Goal: Transaction & Acquisition: Purchase product/service

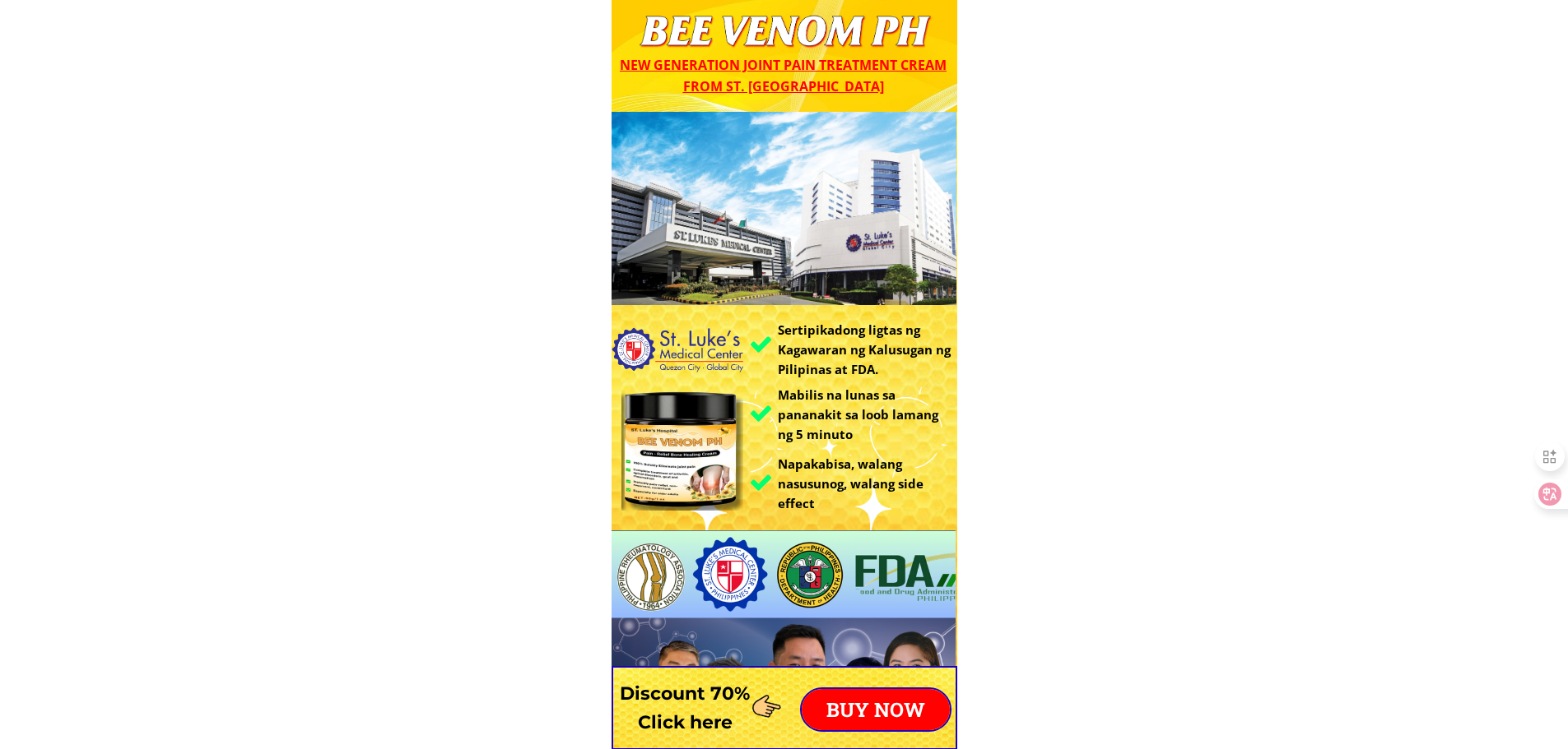
click at [882, 704] on p "BUY NOW" at bounding box center [876, 710] width 148 height 41
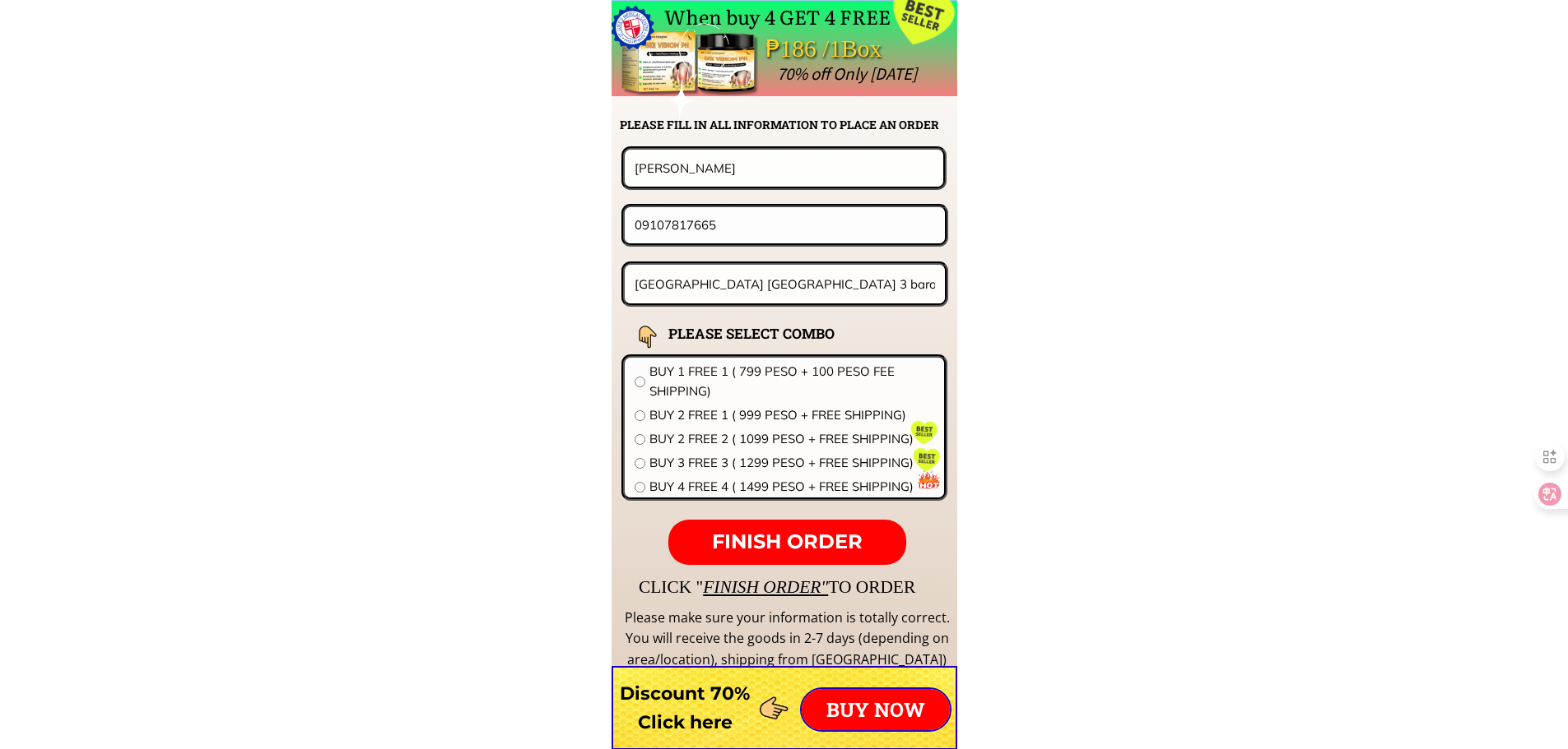
scroll to position [12908, 0]
drag, startPoint x: 716, startPoint y: 157, endPoint x: 553, endPoint y: 161, distance: 163.0
paste input "[PERSON_NAME]"
type input "[PERSON_NAME]"
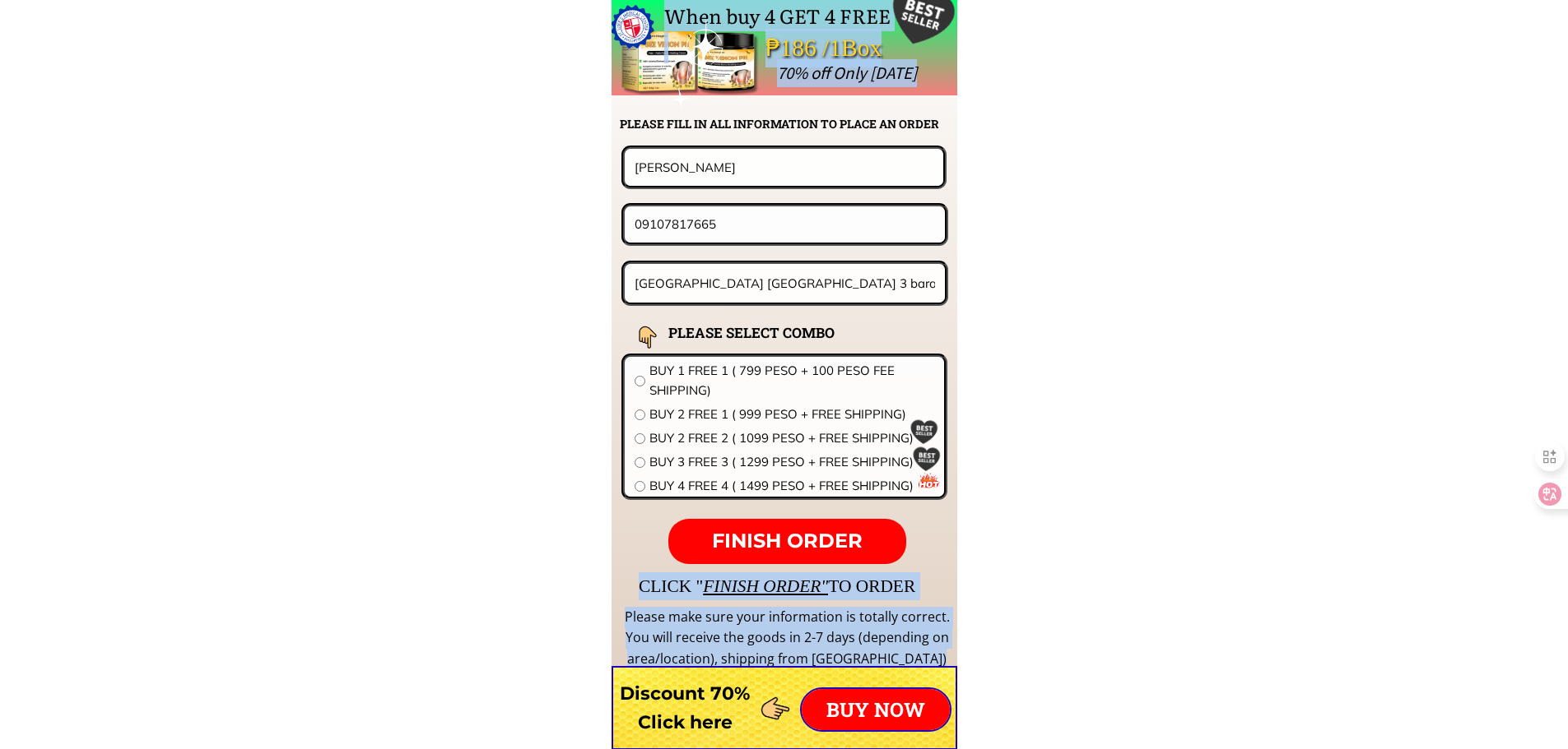
drag, startPoint x: 744, startPoint y: 198, endPoint x: 354, endPoint y: 199, distance: 390.0
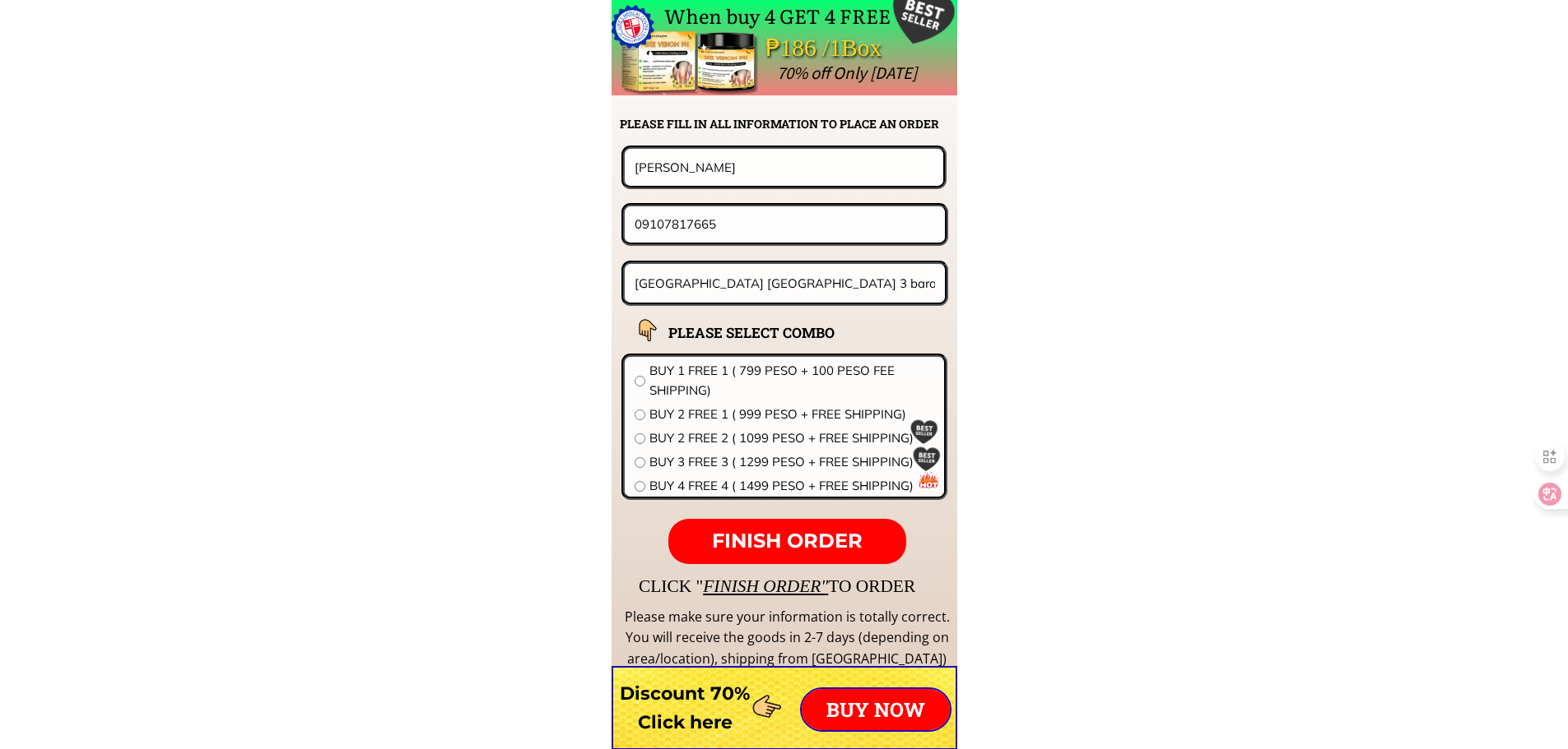
drag, startPoint x: 734, startPoint y: 224, endPoint x: 469, endPoint y: 224, distance: 265.0
paste input "6392848290211"
drag, startPoint x: 646, startPoint y: 224, endPoint x: 425, endPoint y: 241, distance: 221.7
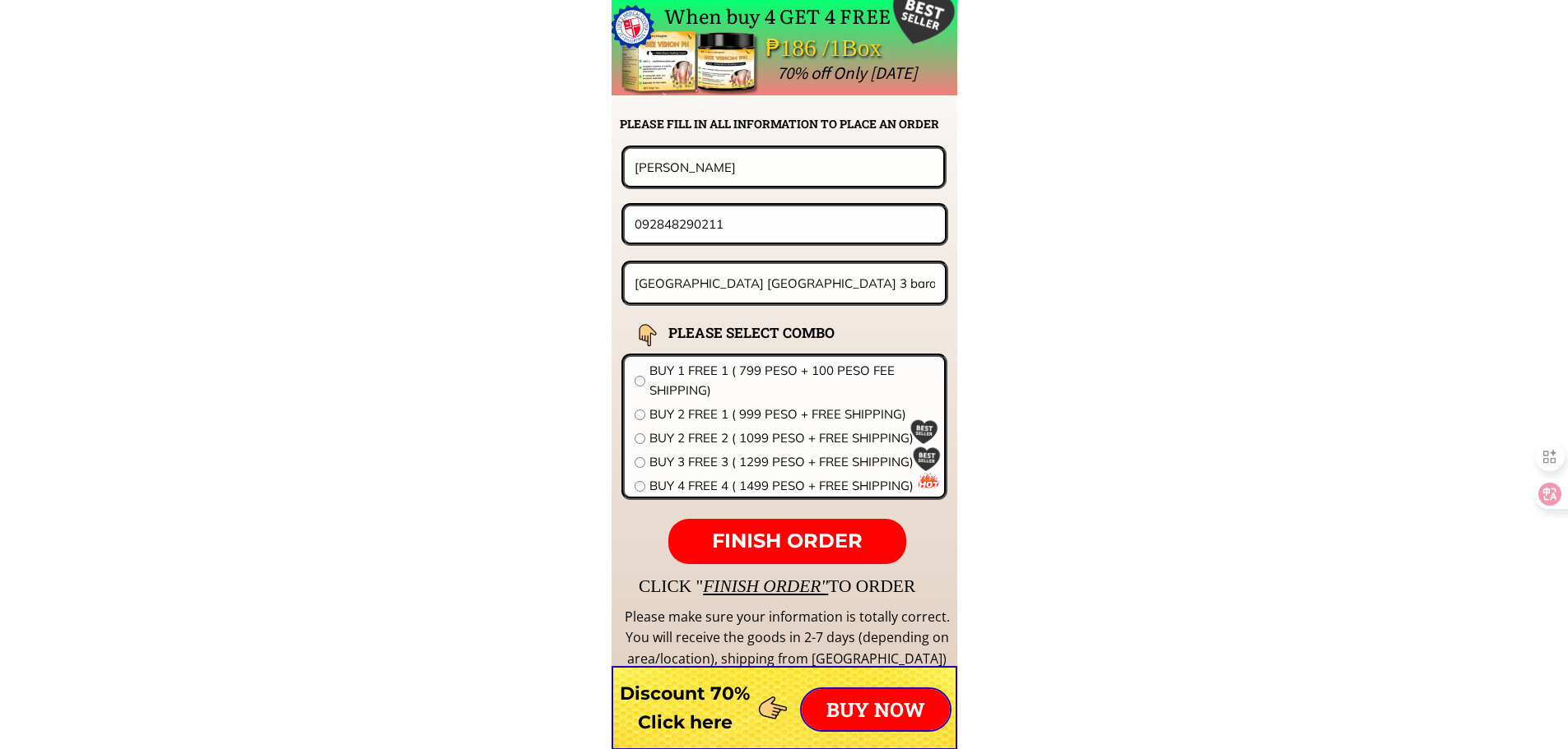
type input "092848290211"
click at [790, 284] on input "baquiano compound patnubay 3 barangay san luis antipolo city rizal 1870" at bounding box center [785, 283] width 310 height 38
paste input "91 DJ's PodV.P. CruzSt.Prk5 LowerBicutan,TaguigCity"
type input "91 DJ's PodV.P. CruzSt.Prk5 LowerBicutan,TaguigCity"
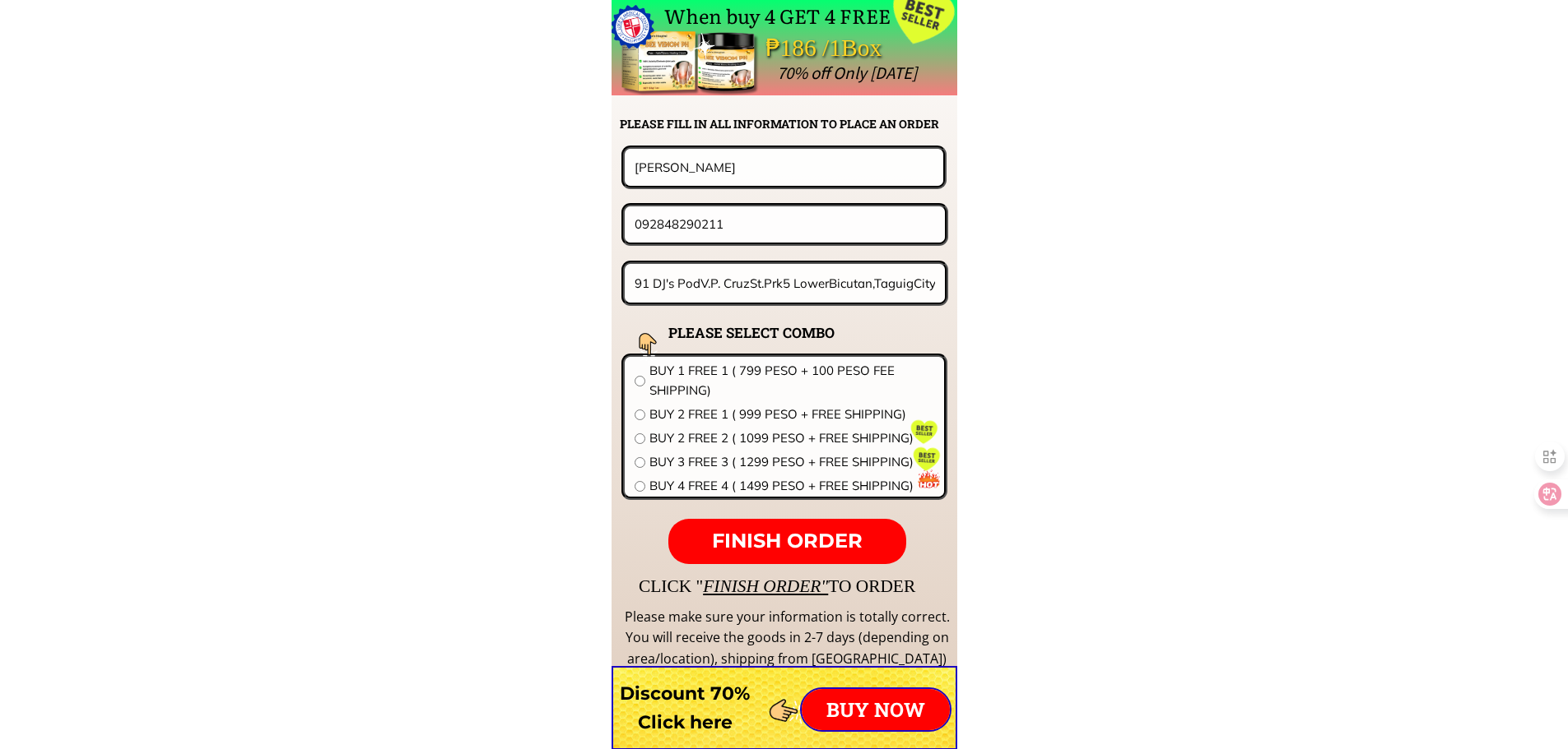
scroll to position [0, 0]
click at [744, 440] on span "BUY 2 FREE 2 ( 1099 PESO + FREE SHIPPING)" at bounding box center [792, 439] width 285 height 20
radio input "true"
click at [827, 543] on span "FINISH ORDER" at bounding box center [787, 541] width 151 height 24
click at [897, 248] on form "FINISH ORDER Grace Fulguerinas 092848290211 91 DJ's PodV.P. CruzSt.Prk5 LowerBi…" at bounding box center [681, 355] width 534 height 419
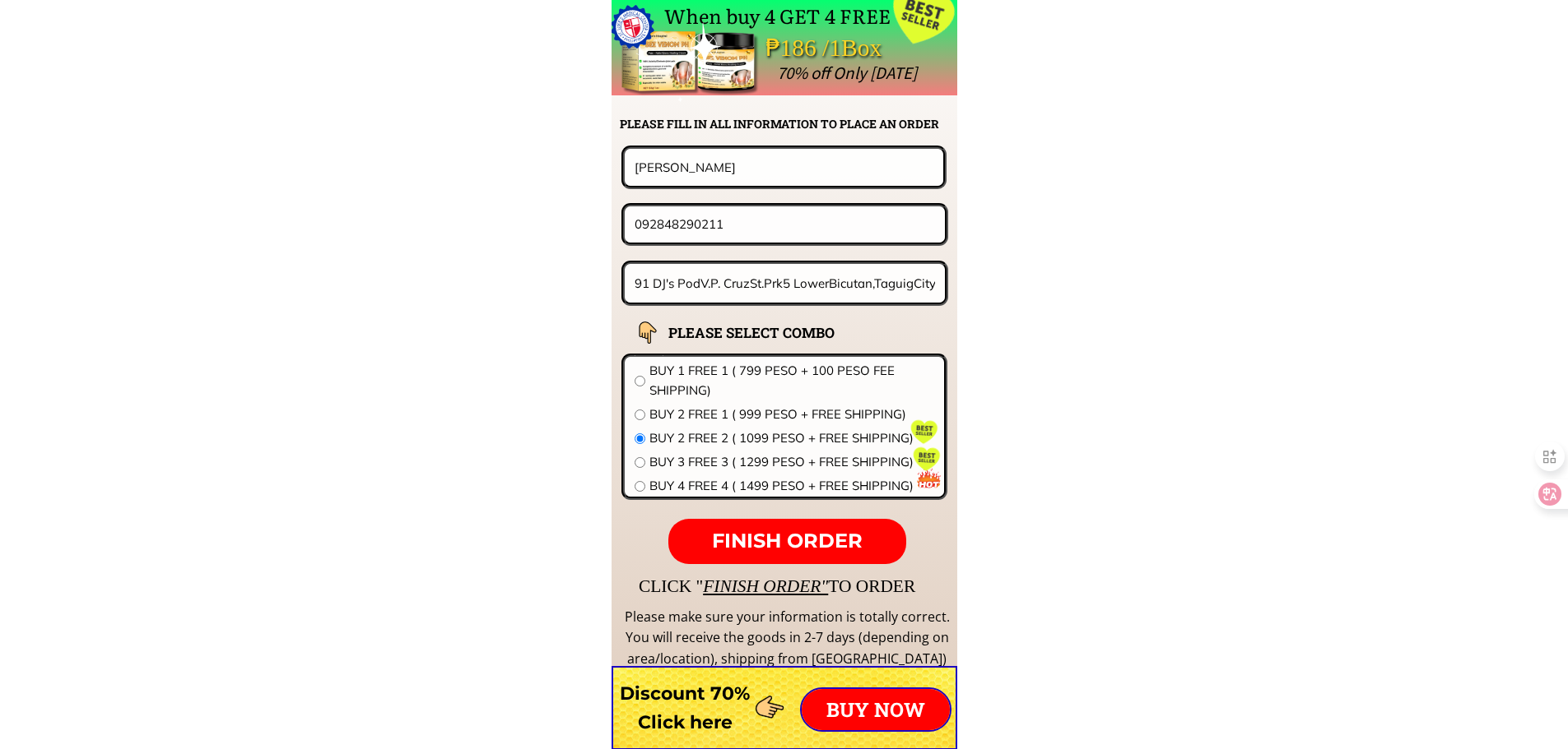
scroll to position [12913, 0]
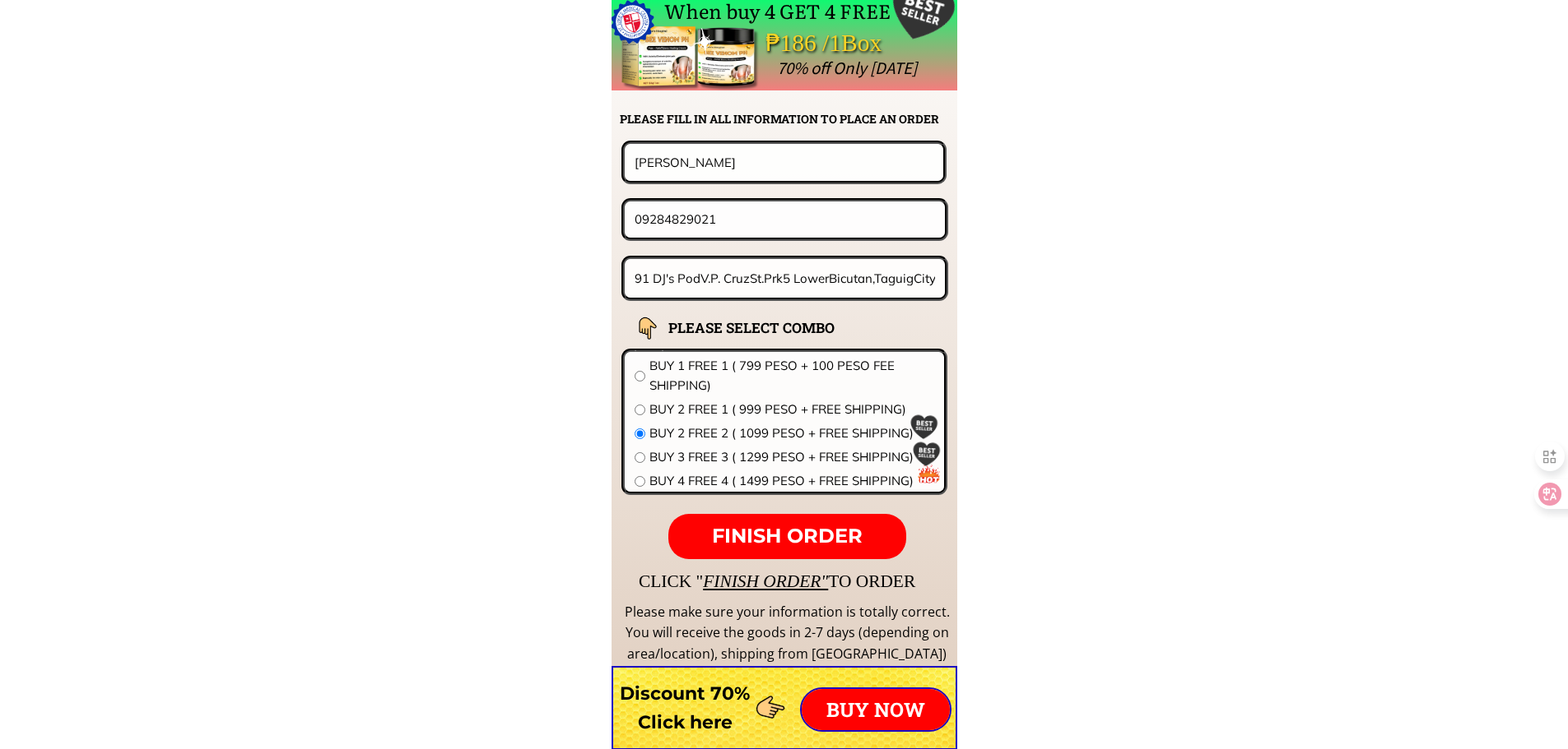
type input "09284829021"
click at [836, 520] on p "FINISH ORDER" at bounding box center [787, 537] width 237 height 46
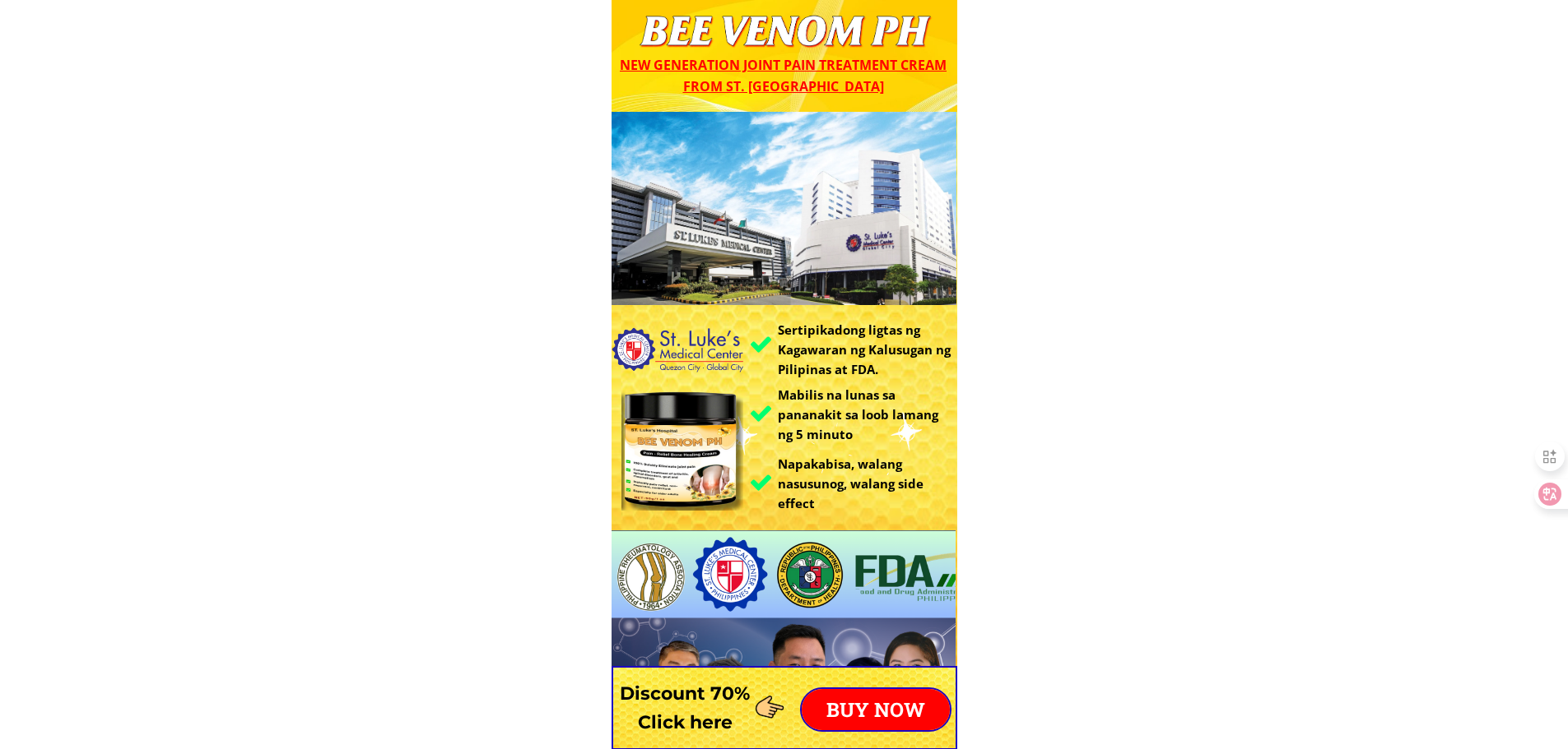
click at [889, 699] on p "BUY NOW" at bounding box center [876, 710] width 148 height 41
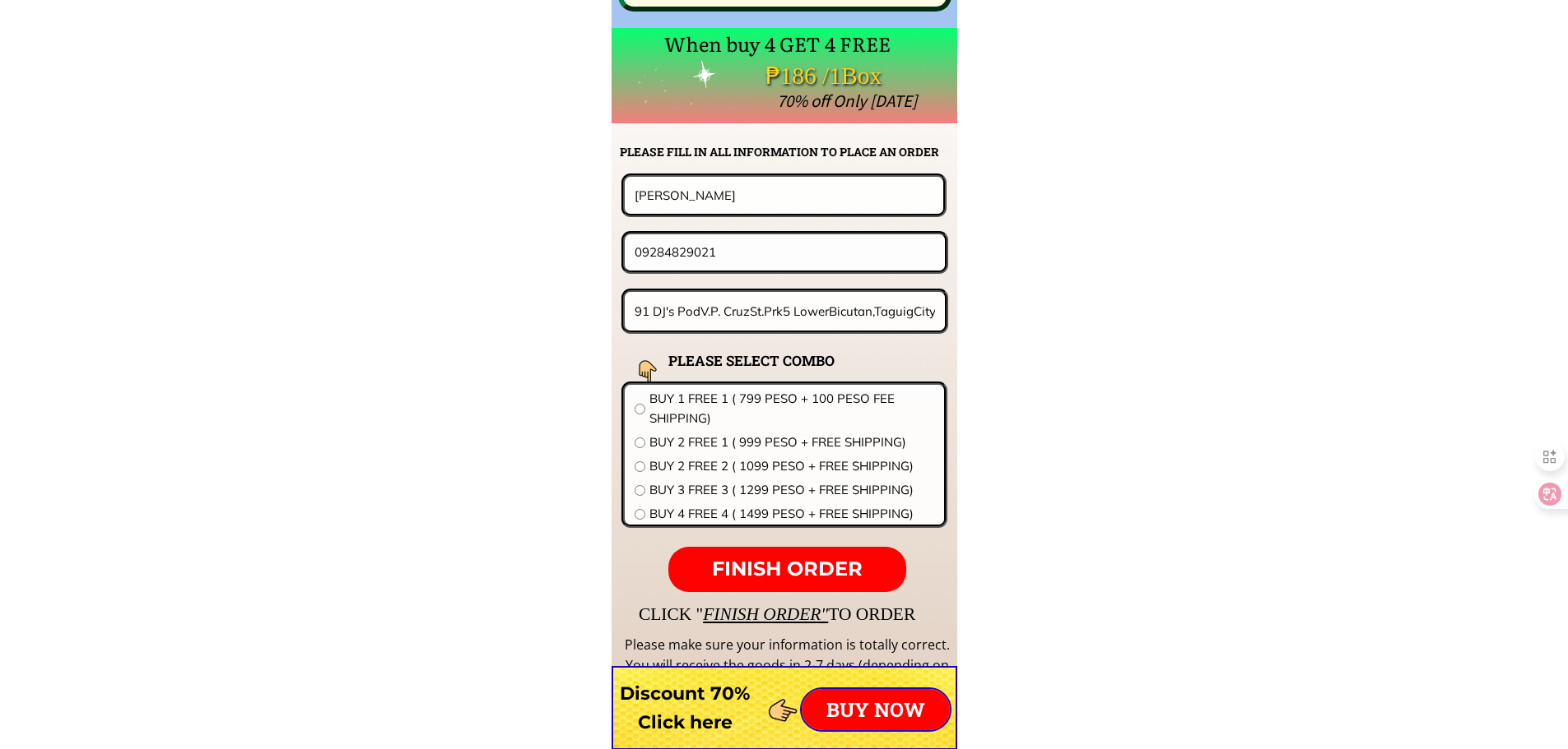
scroll to position [12908, 0]
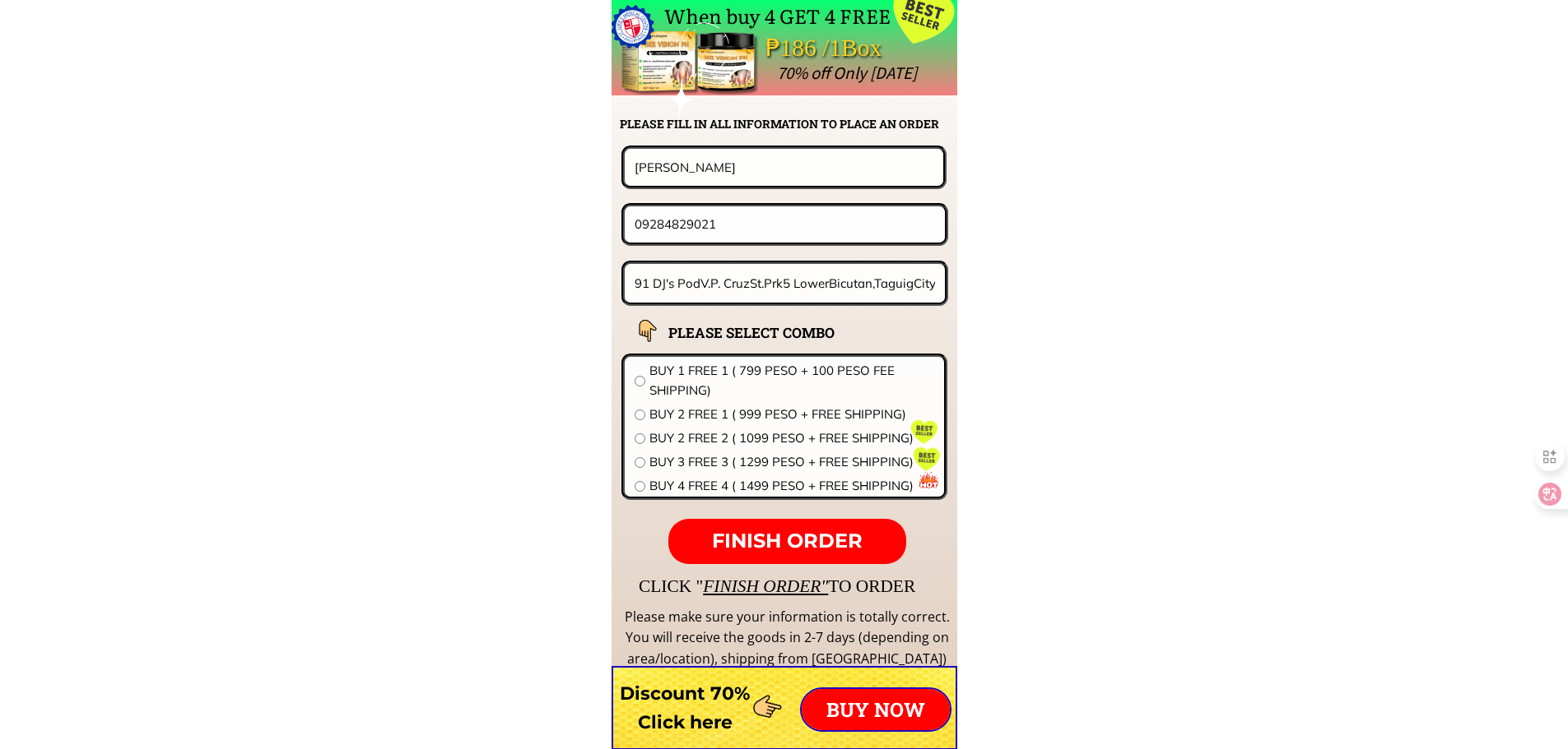
drag, startPoint x: 772, startPoint y: 164, endPoint x: 455, endPoint y: 167, distance: 317.0
paste input "eadline First Input Delay"
drag, startPoint x: 800, startPoint y: 179, endPoint x: 432, endPoint y: 165, distance: 368.3
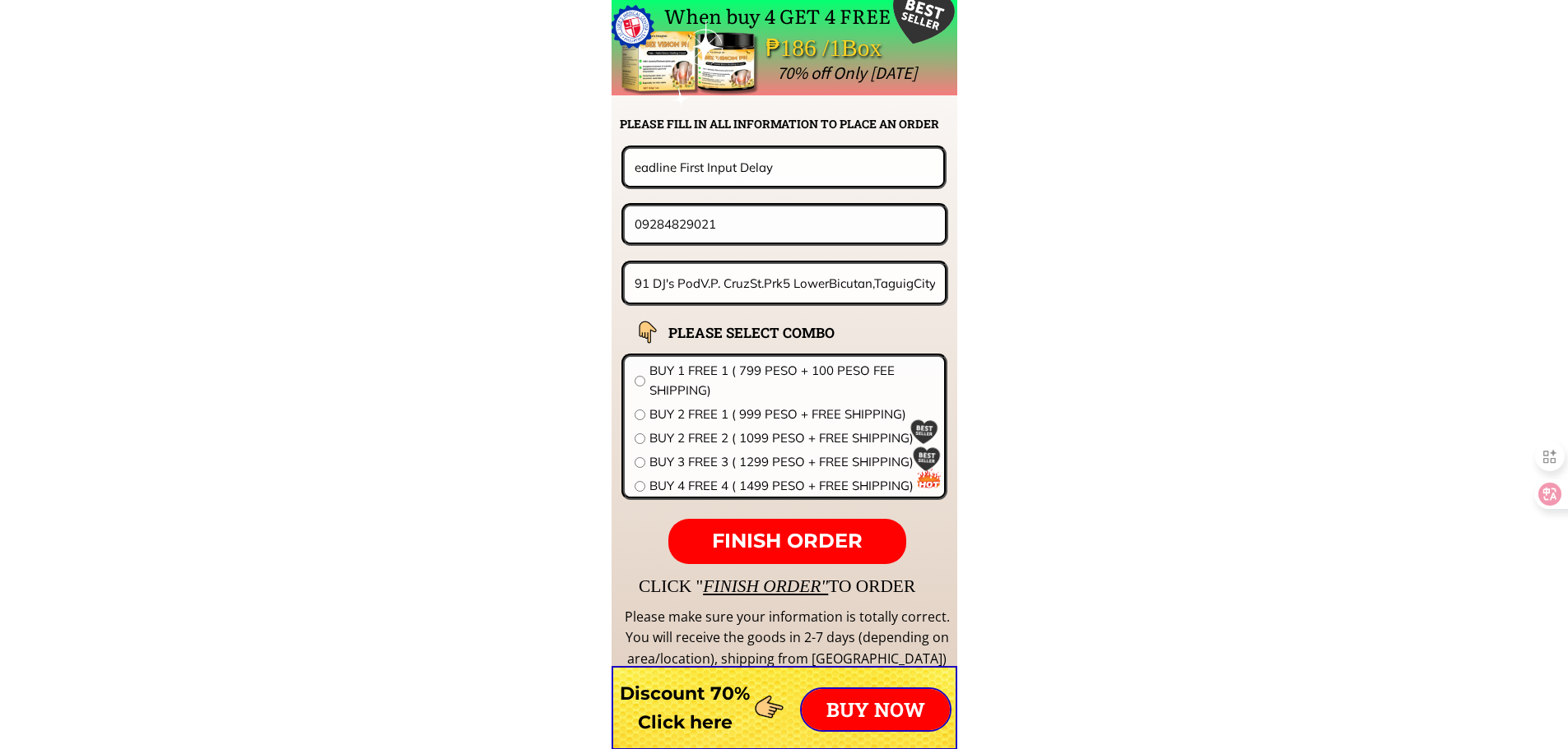
paste input "Remedios. Diancin"
type input "Remedios. Diancin"
drag, startPoint x: 820, startPoint y: 226, endPoint x: 663, endPoint y: 177, distance: 164.5
click at [669, 177] on form "FINISH ORDER Remedios. Diancin 09284829021 91 DJ's PodV.P. CruzSt.Prk5 LowerBic…" at bounding box center [681, 355] width 534 height 419
click at [737, 196] on form "FINISH ORDER Remedios. Diancin 09284829021 91 DJ's PodV.P. CruzSt.Prk5 LowerBic…" at bounding box center [681, 355] width 534 height 419
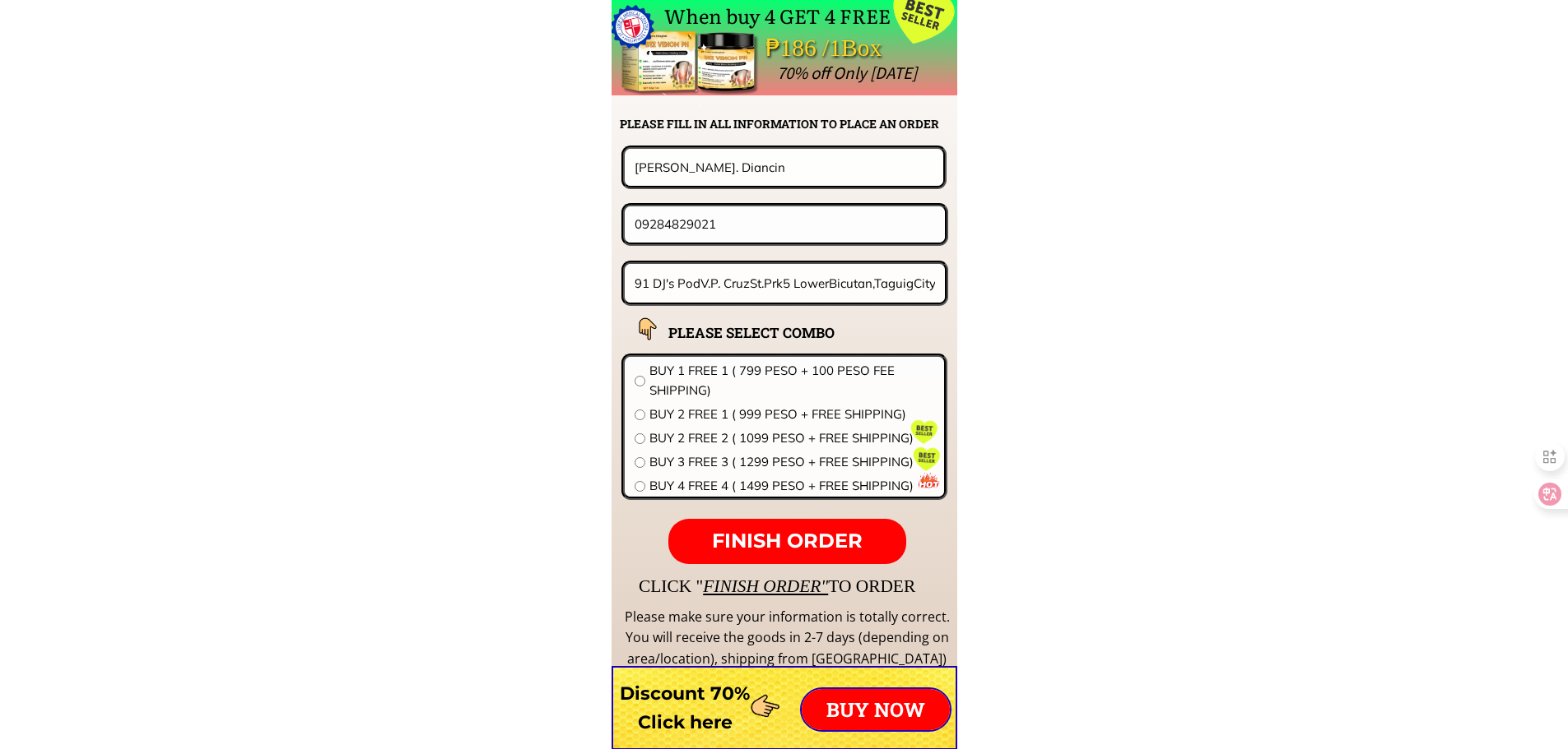
drag, startPoint x: 728, startPoint y: 227, endPoint x: 402, endPoint y: 235, distance: 326.1
paste input "927699375"
type input "09927699375"
drag, startPoint x: 784, startPoint y: 257, endPoint x: 702, endPoint y: 274, distance: 83.7
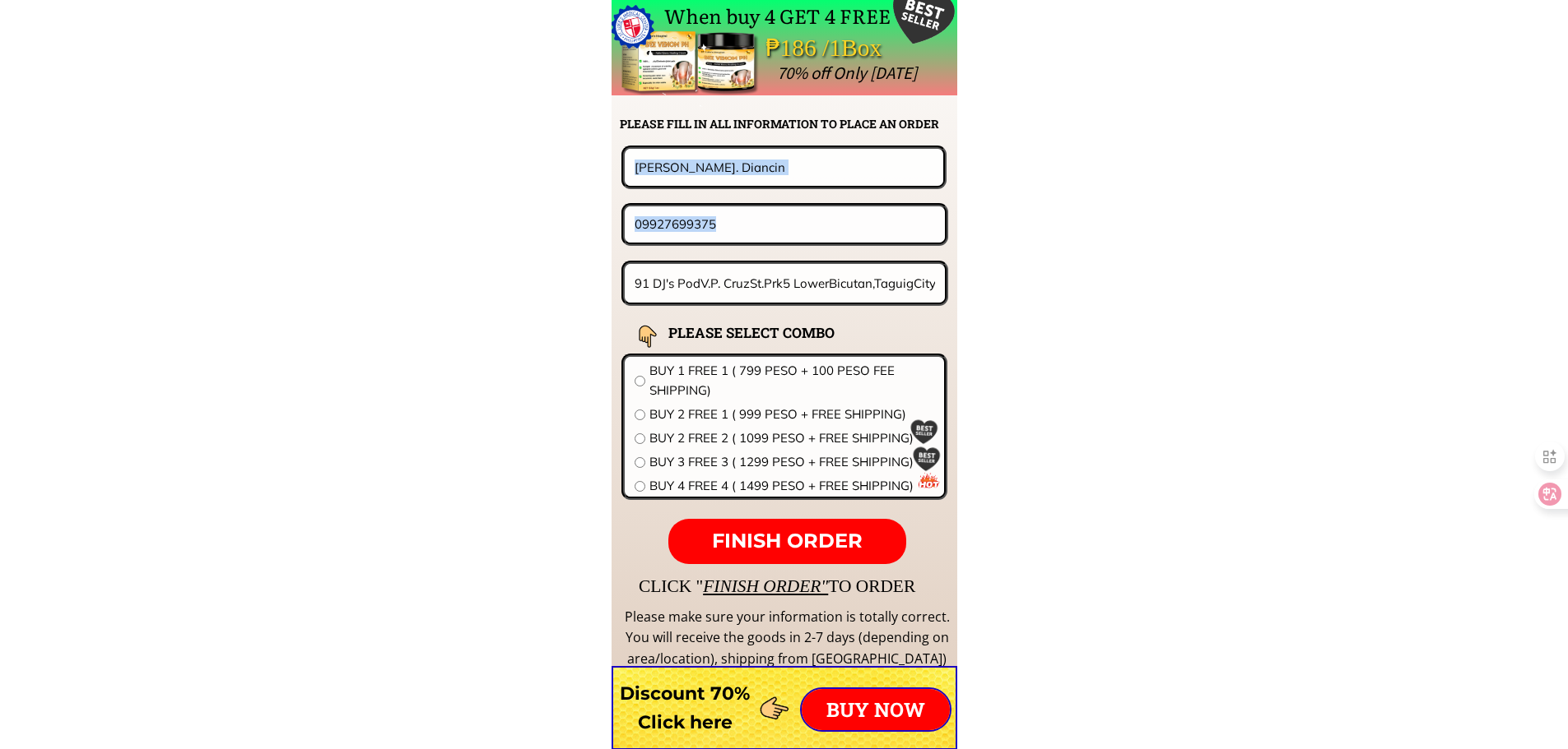
click at [702, 273] on form "FINISH ORDER Remedios. Diancin 09927699375 91 DJ's PodV.P. CruzSt.Prk5 LowerBic…" at bounding box center [681, 355] width 534 height 419
click at [870, 283] on input "91 DJ's PodV.P. CruzSt.Prk5 LowerBicutan,TaguigCity" at bounding box center [785, 283] width 310 height 38
paste input "189- Poblacion, Tantangan, South. Cot,abato"
type input "189- Poblacion, Tantangan, South. Cot,abato"
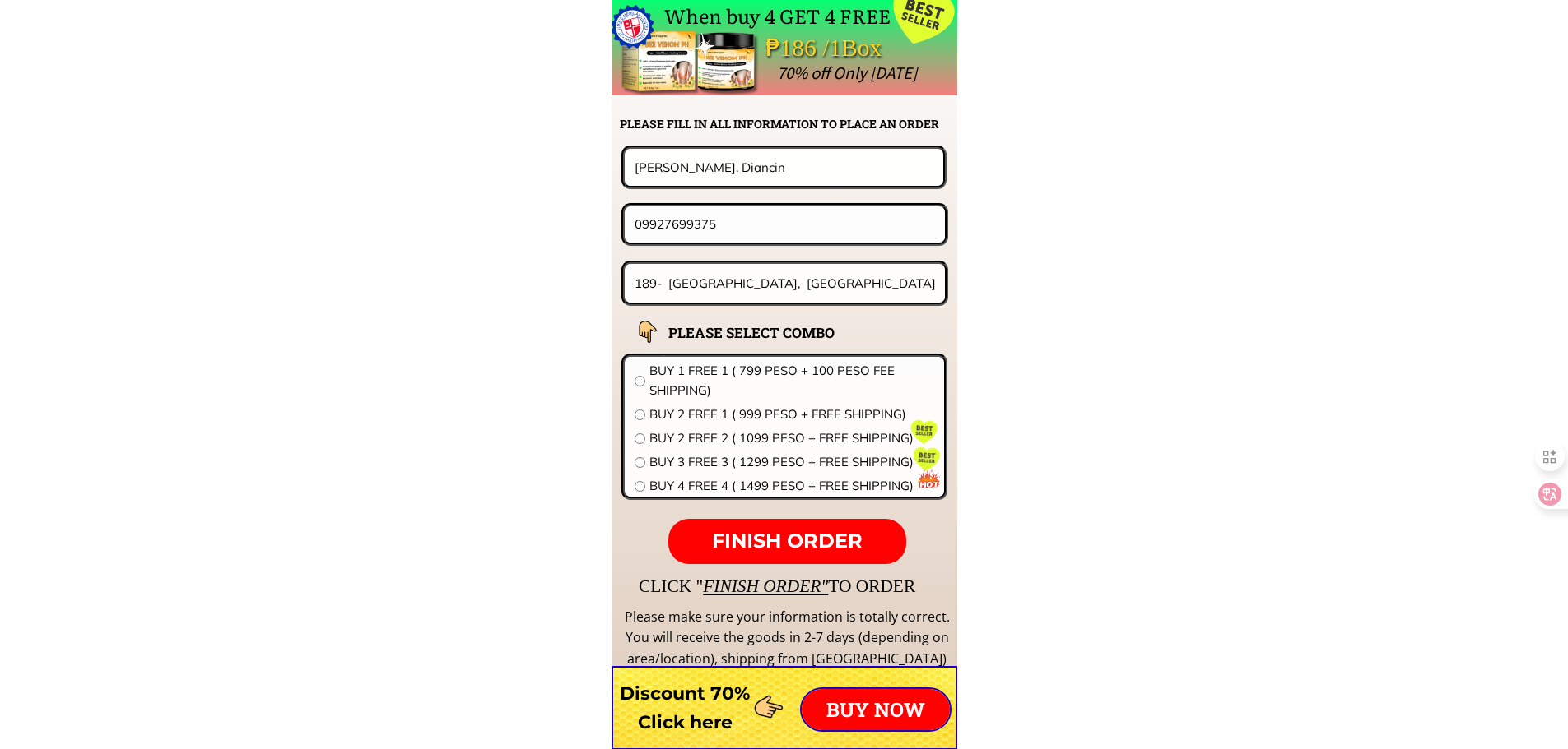
click at [700, 436] on span "BUY 2 FREE 2 ( 1099 PESO + FREE SHIPPING)" at bounding box center [792, 439] width 285 height 20
radio input "true"
click at [758, 550] on span "FINISH ORDER" at bounding box center [787, 541] width 151 height 24
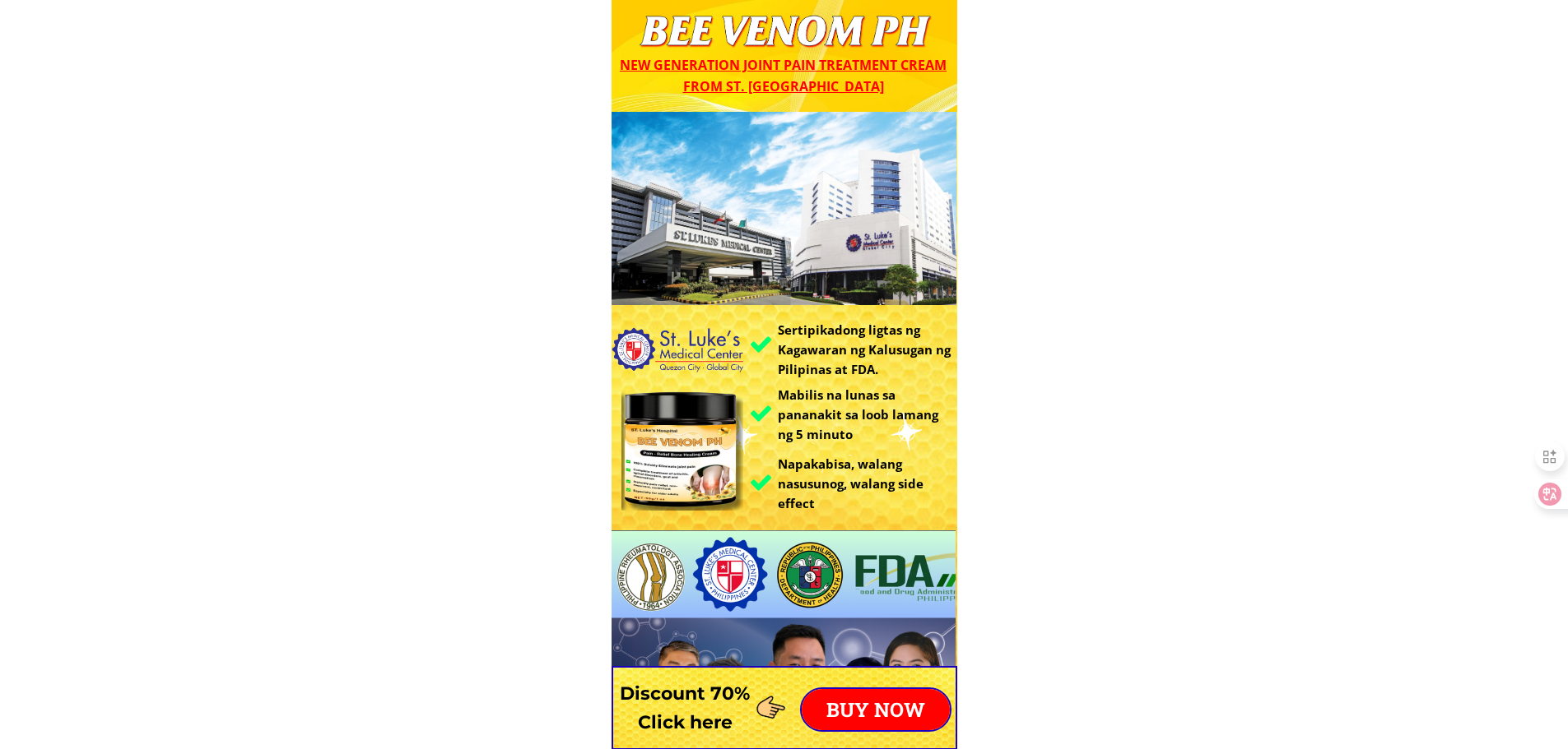
click at [870, 710] on p "BUY NOW" at bounding box center [876, 710] width 148 height 41
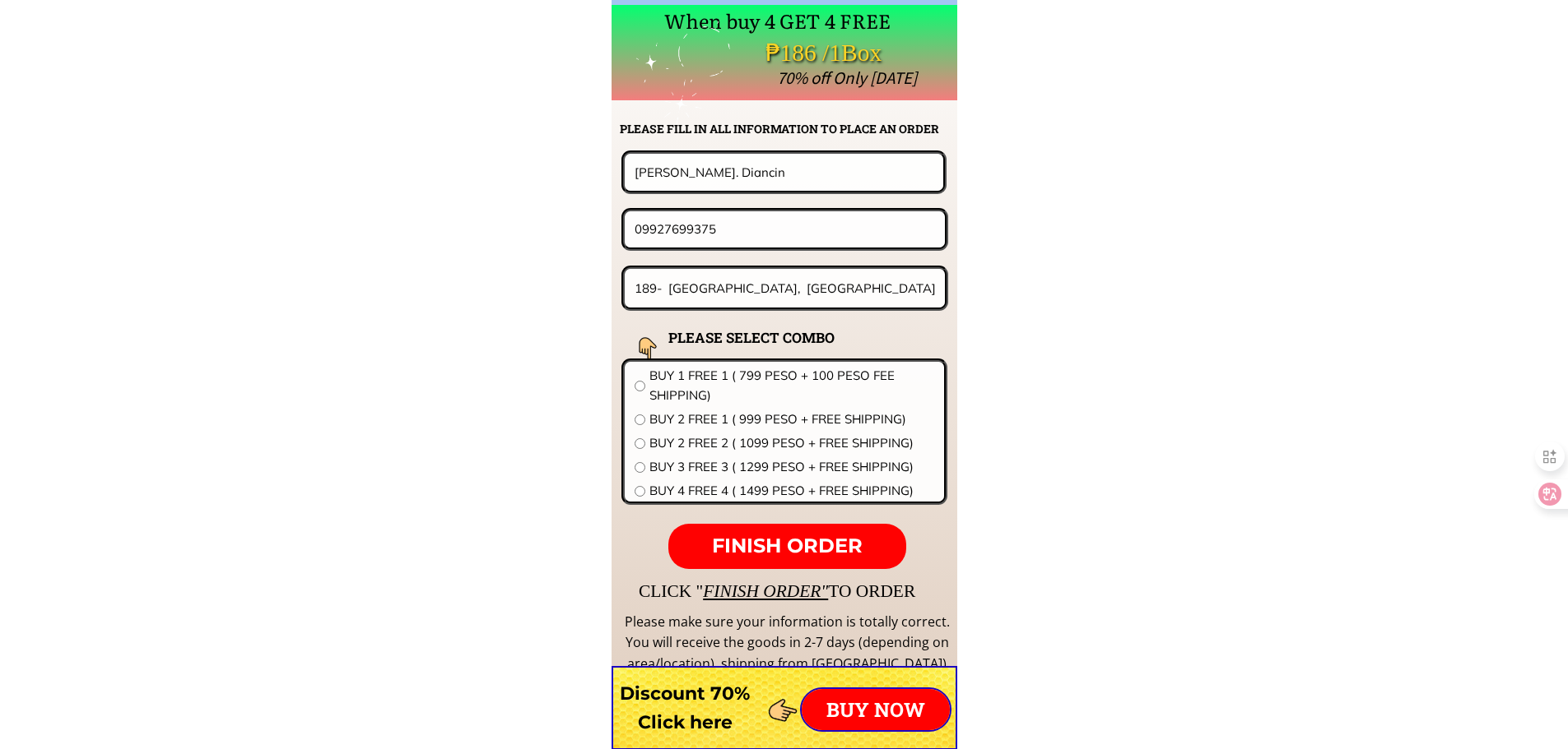
scroll to position [12908, 0]
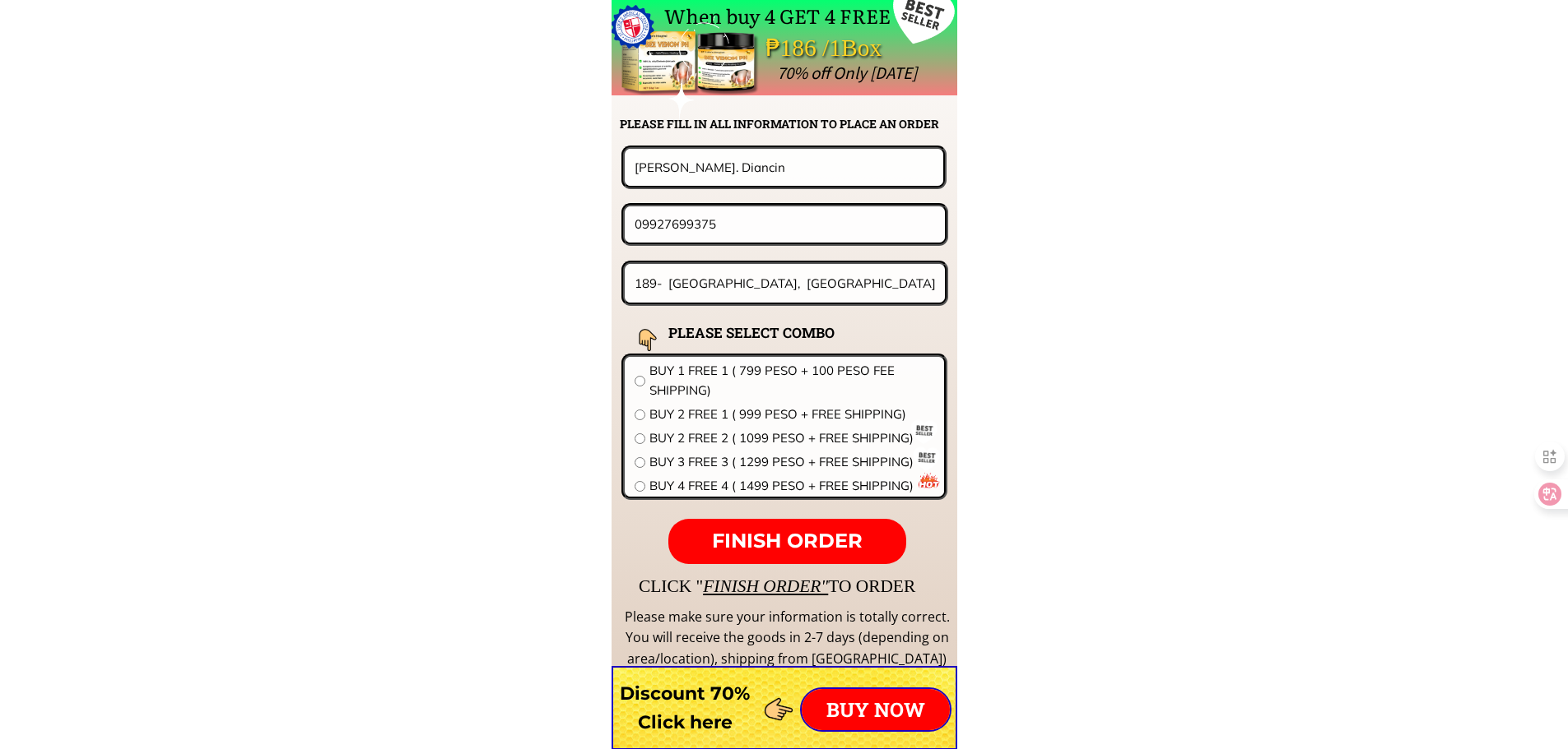
drag, startPoint x: 677, startPoint y: 178, endPoint x: 460, endPoint y: 179, distance: 217.0
paste input "9364415066"
type input "9364415066"
drag, startPoint x: 769, startPoint y: 212, endPoint x: 501, endPoint y: 207, distance: 268.0
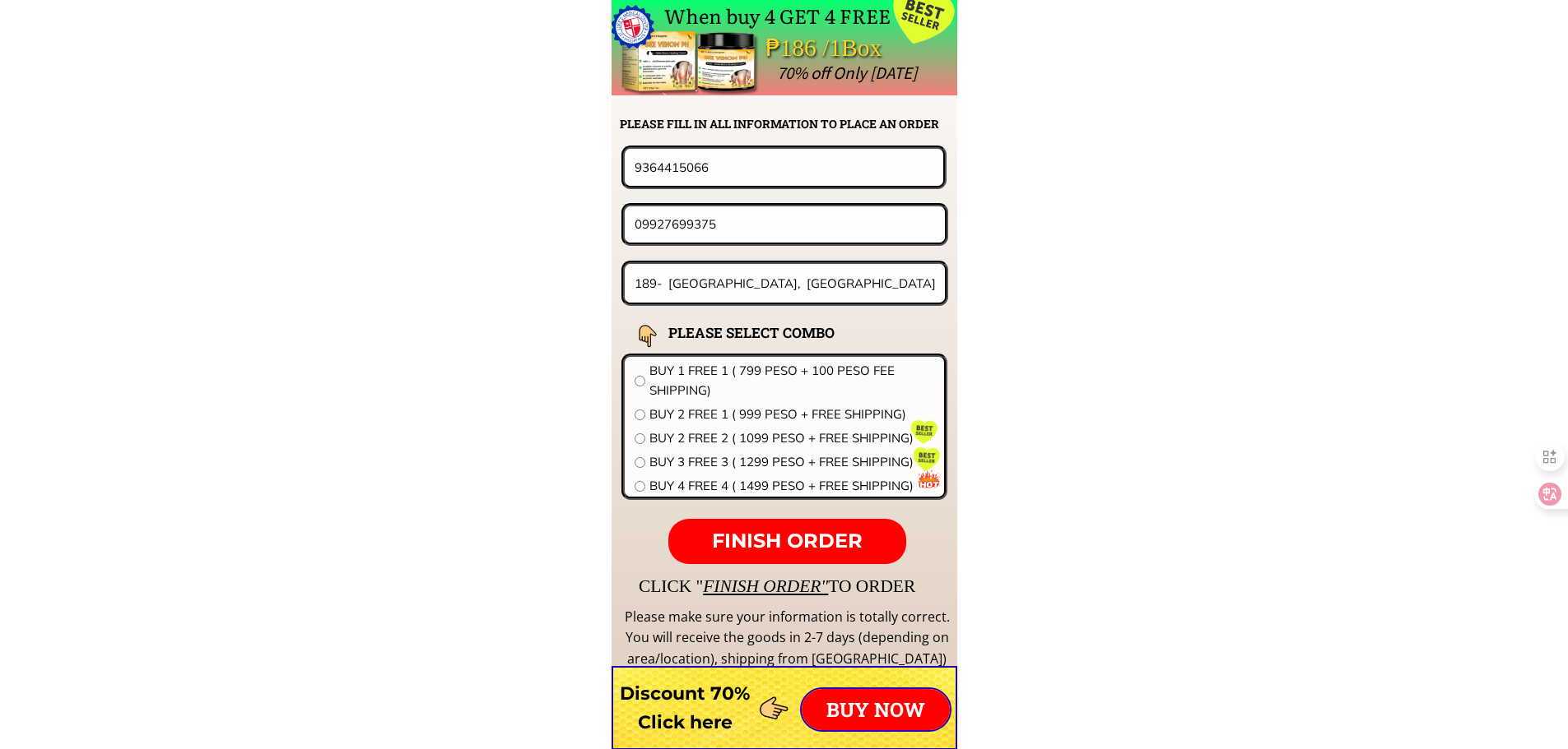
paste input "9364415066"
type input "09364415066"
drag, startPoint x: 790, startPoint y: 174, endPoint x: 317, endPoint y: 170, distance: 473.0
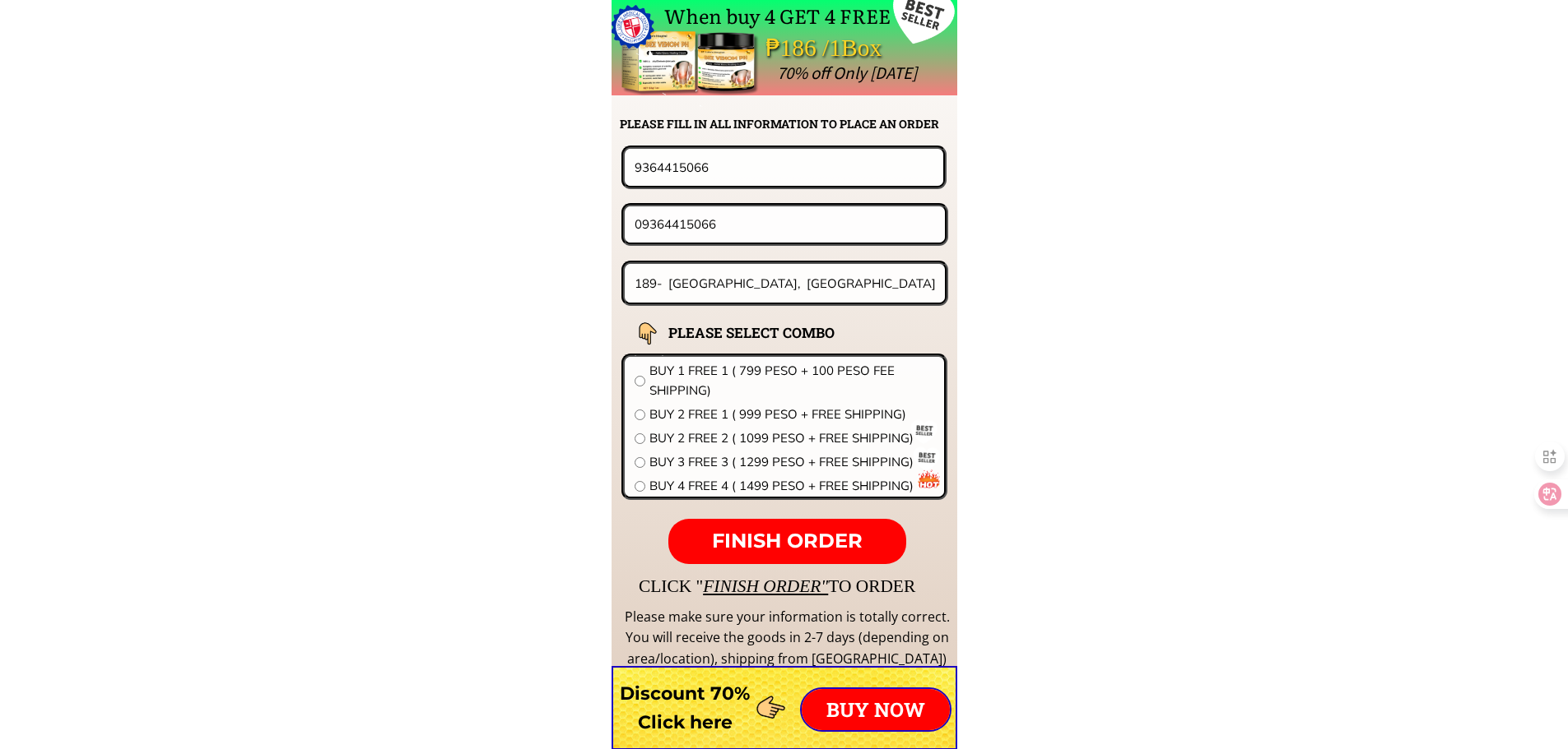
paste input "Ana Rebudal"
type input "Ana Rebudal"
click at [781, 293] on input "189- Poblacion, Tantangan, South. Cot,abato" at bounding box center [785, 283] width 310 height 38
paste input "Barangay IBONA DINGALAN AURORA PROVINCE 7UROK7"
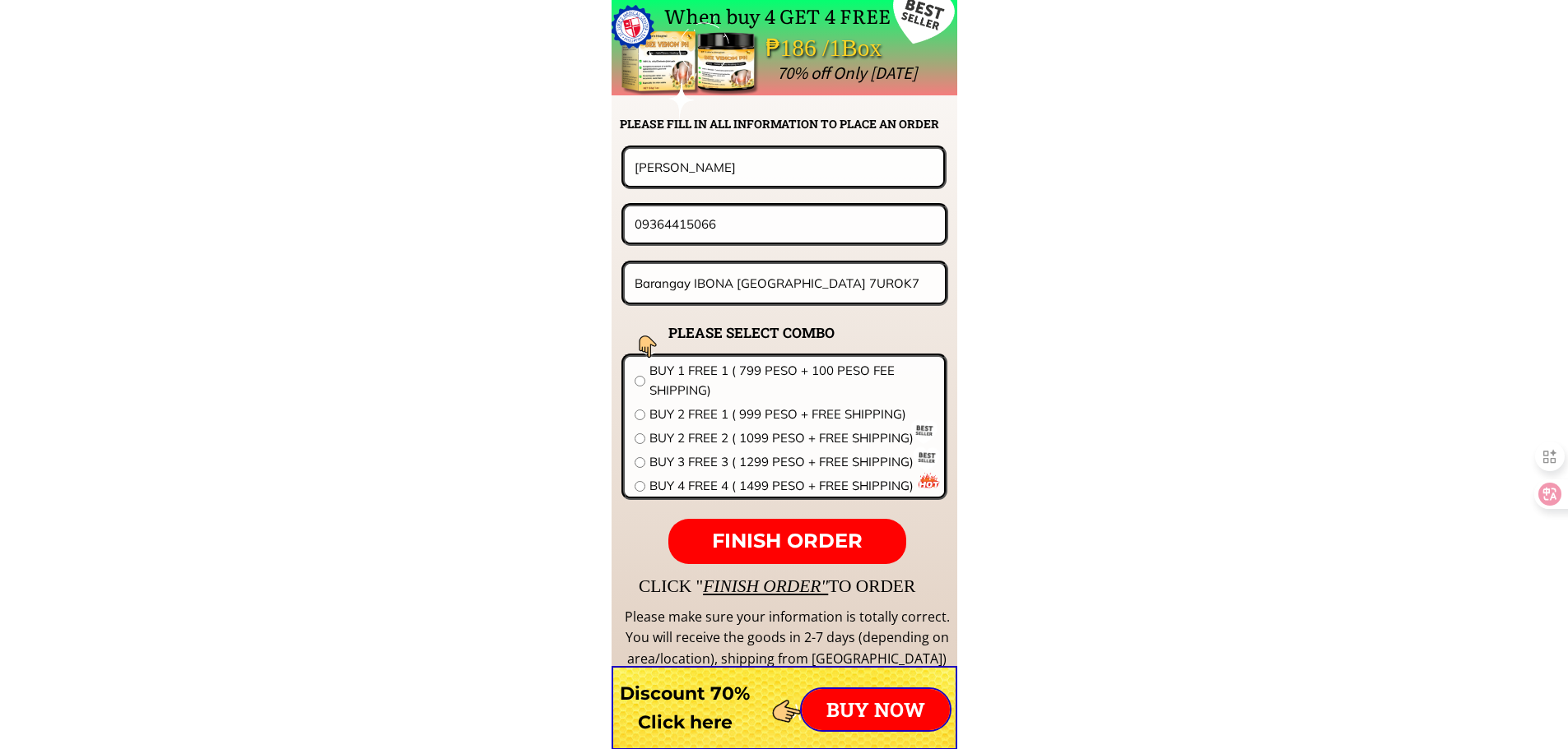
type input "Barangay IBONA DINGALAN AURORA PROVINCE 7UROK7"
click at [666, 377] on span "BUY 1 FREE 1 ( 799 PESO + 100 PESO FEE SHIPPING)" at bounding box center [792, 380] width 285 height 39
radio input "true"
click at [800, 530] on span "FINISH ORDER" at bounding box center [787, 541] width 151 height 24
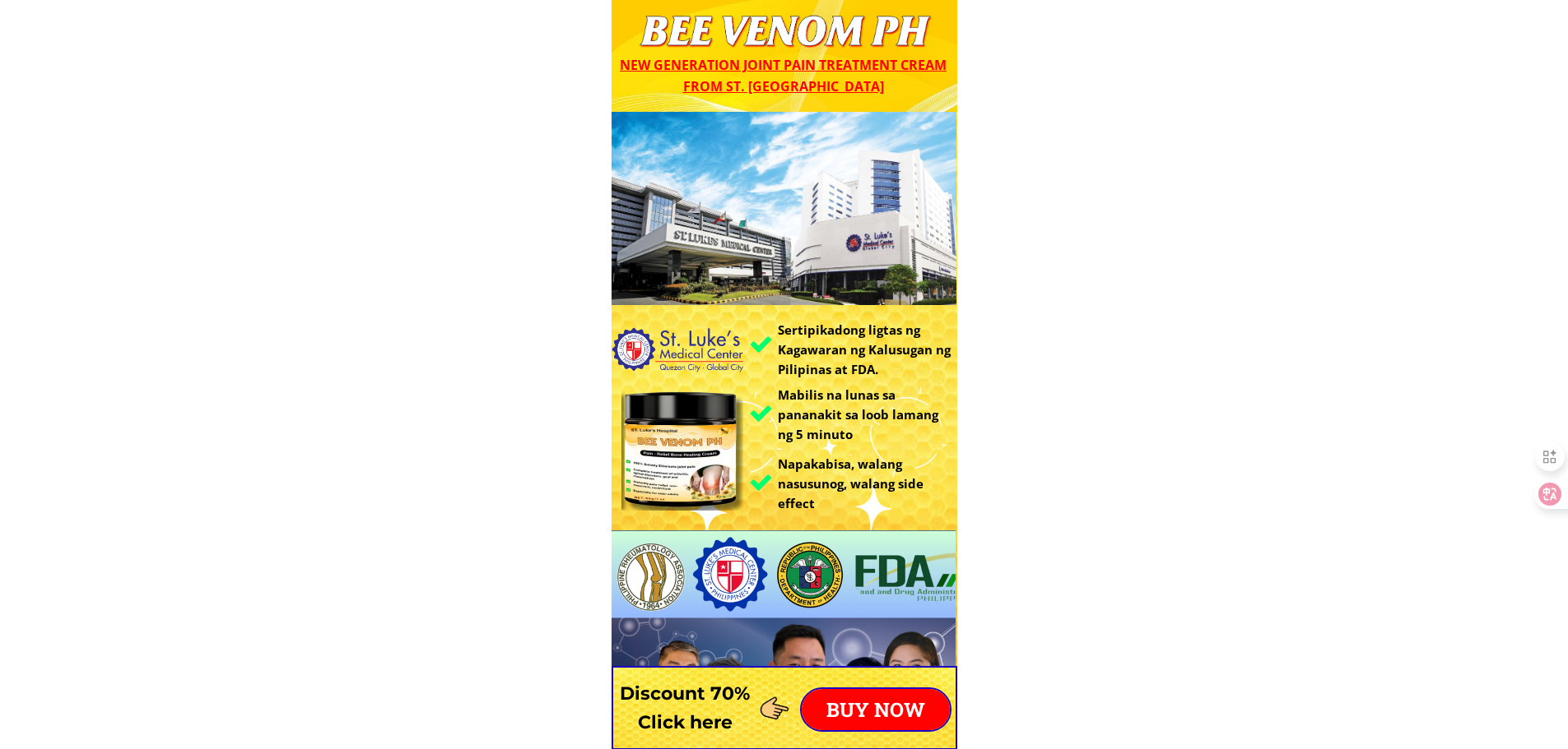
click at [858, 715] on p "BUY NOW" at bounding box center [876, 710] width 148 height 41
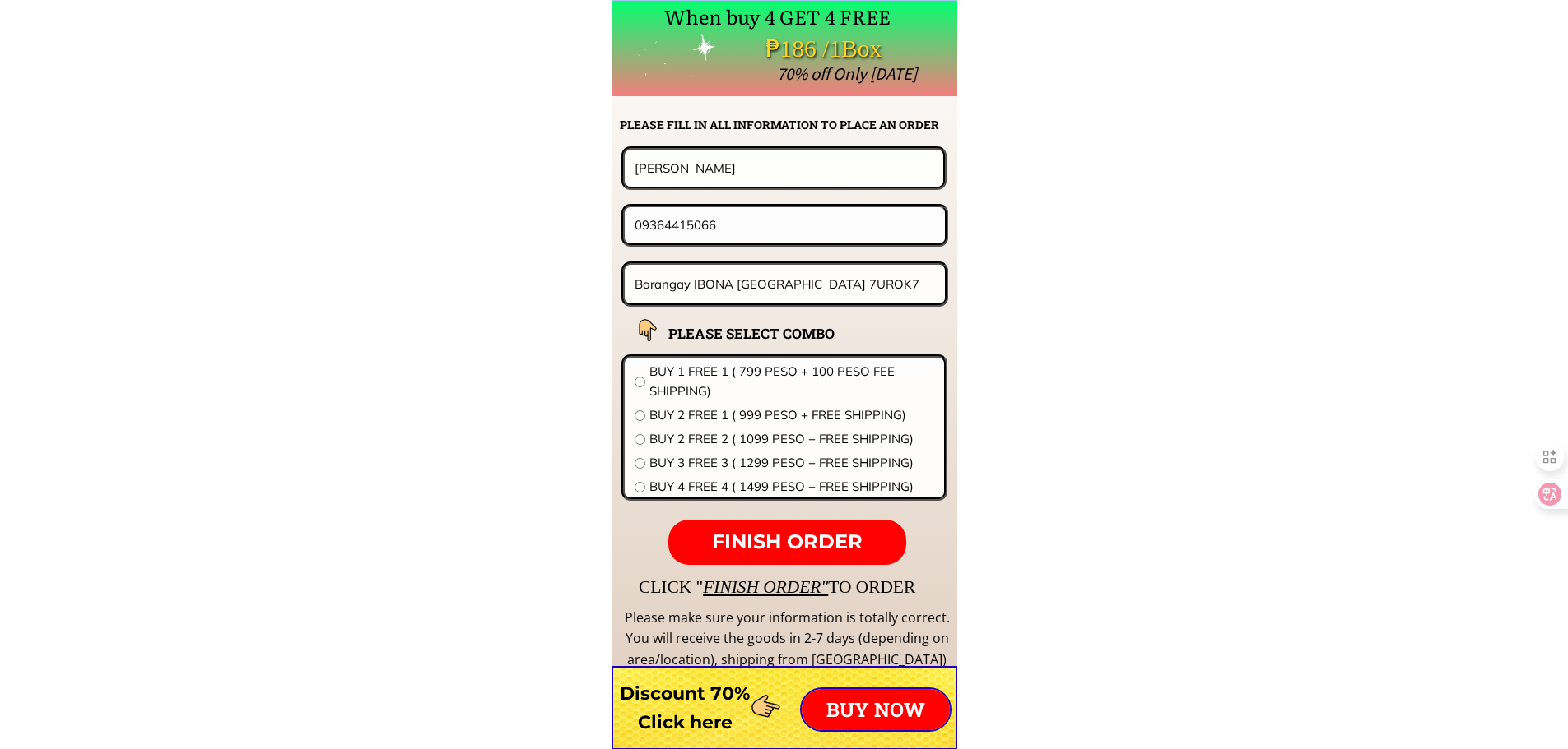
scroll to position [12908, 0]
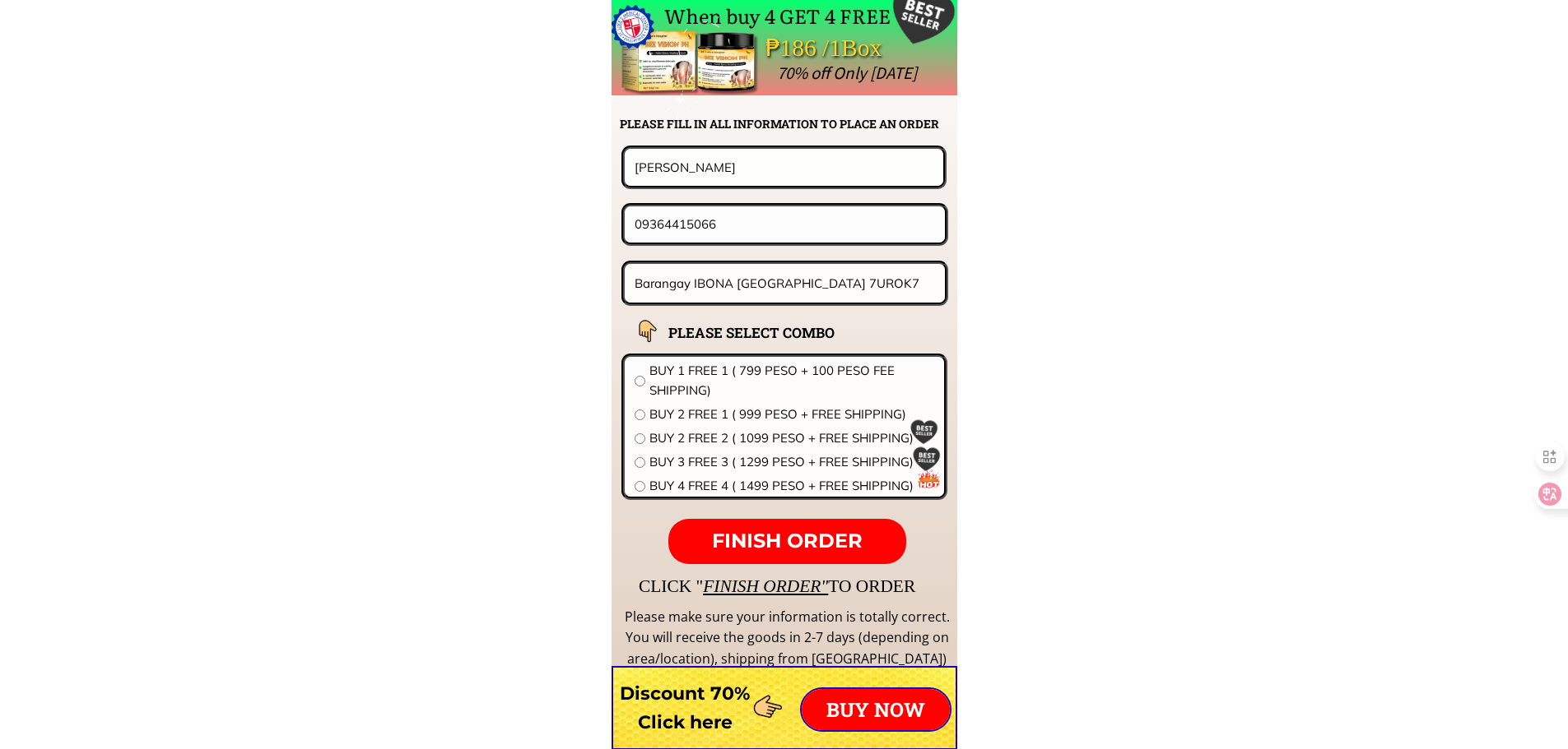
drag, startPoint x: 756, startPoint y: 157, endPoint x: 443, endPoint y: 173, distance: 313.4
paste input "Demy verdeflor"
type input "Demy verdeflor"
drag, startPoint x: 758, startPoint y: 217, endPoint x: 411, endPoint y: 217, distance: 347.0
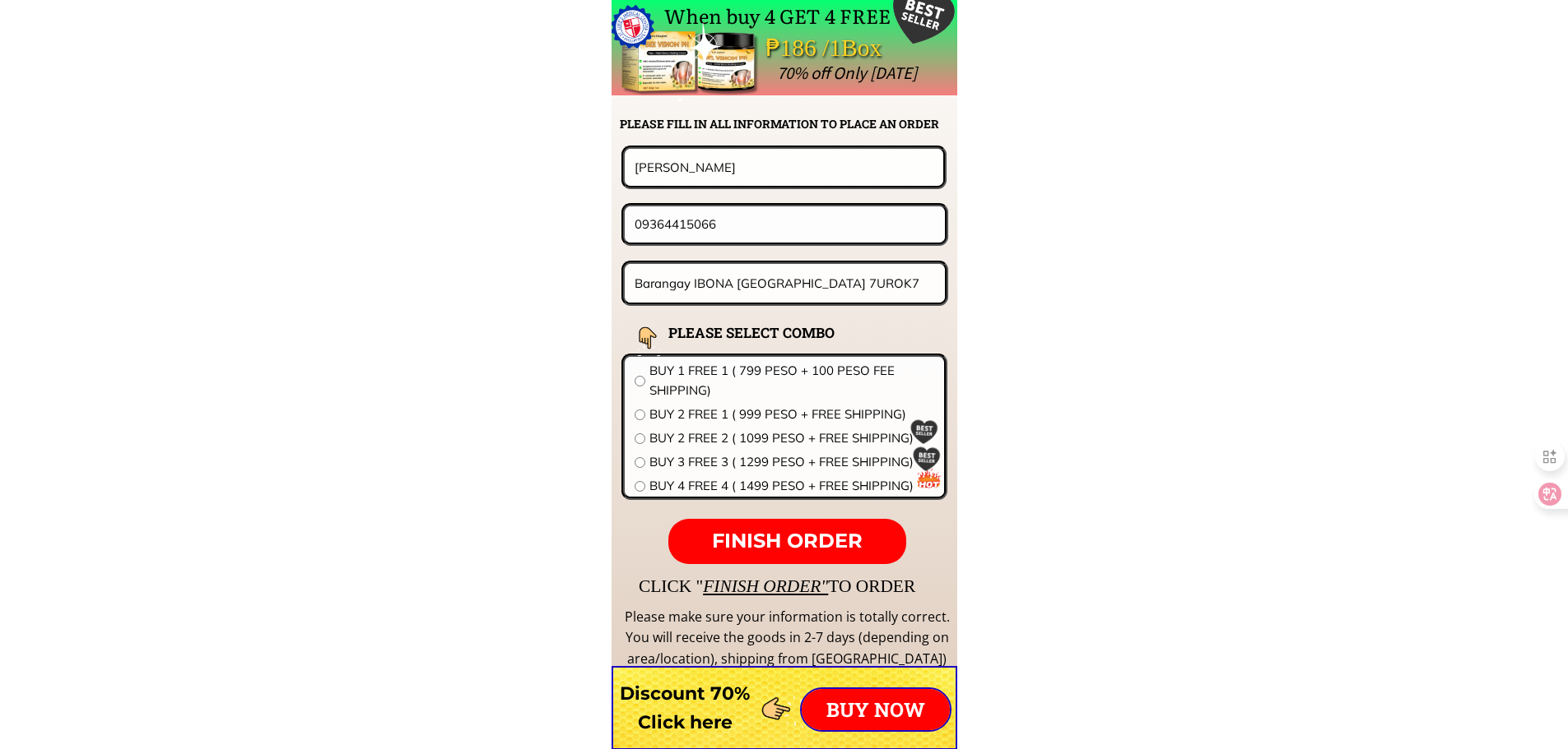
paste input "637905759"
type input "09637905759"
click at [781, 283] on input "Barangay IBONA [GEOGRAPHIC_DATA] 7UROK7" at bounding box center [785, 283] width 310 height 38
paste input "Market site Nabua, Cam. Sur"
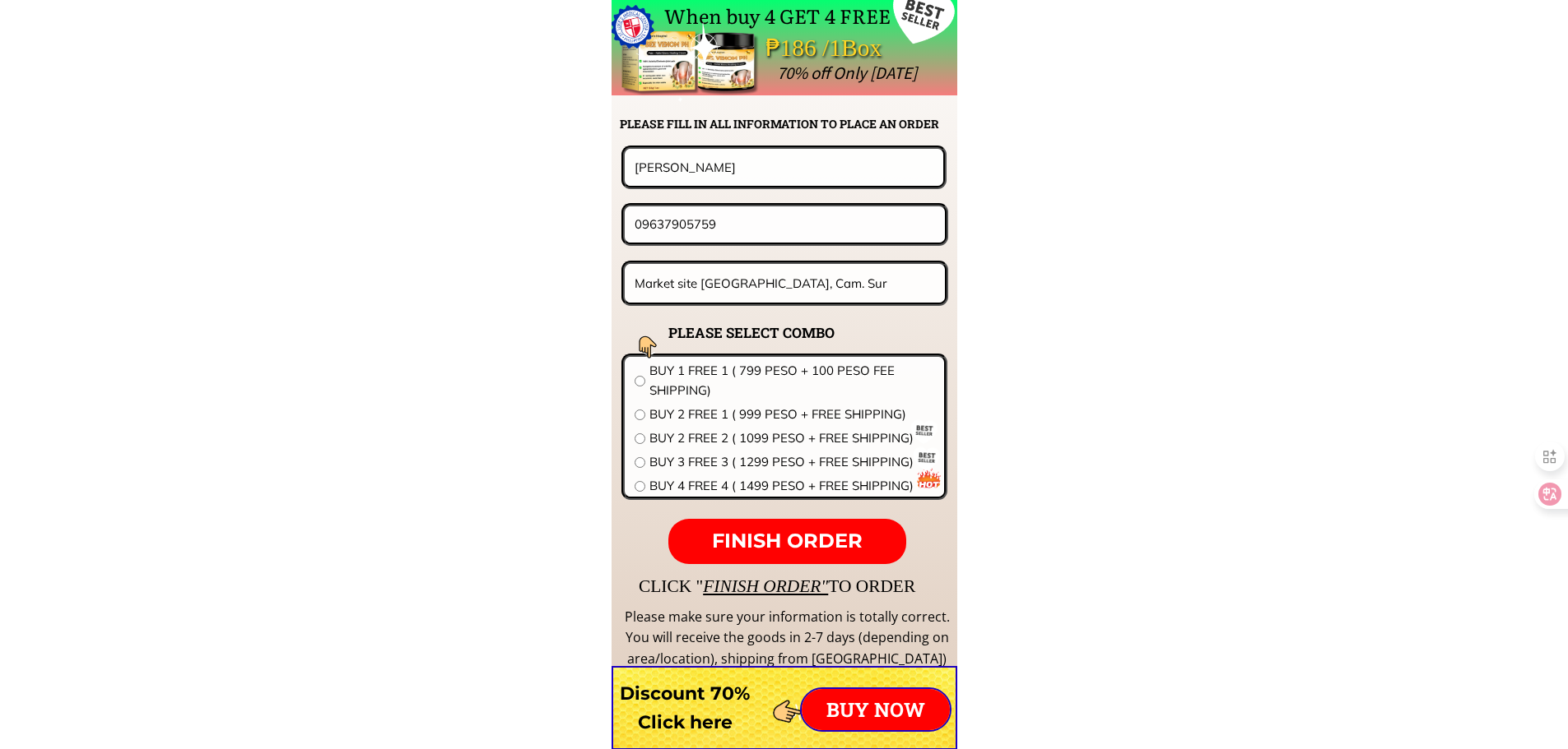
type input "Market site Nabua, Cam. Sur"
click at [832, 489] on span "BUY 4 FREE 4 ( 1499 PESO + FREE SHIPPING)" at bounding box center [792, 486] width 285 height 20
radio input "true"
click at [813, 527] on p "FINISH ORDER" at bounding box center [787, 542] width 237 height 46
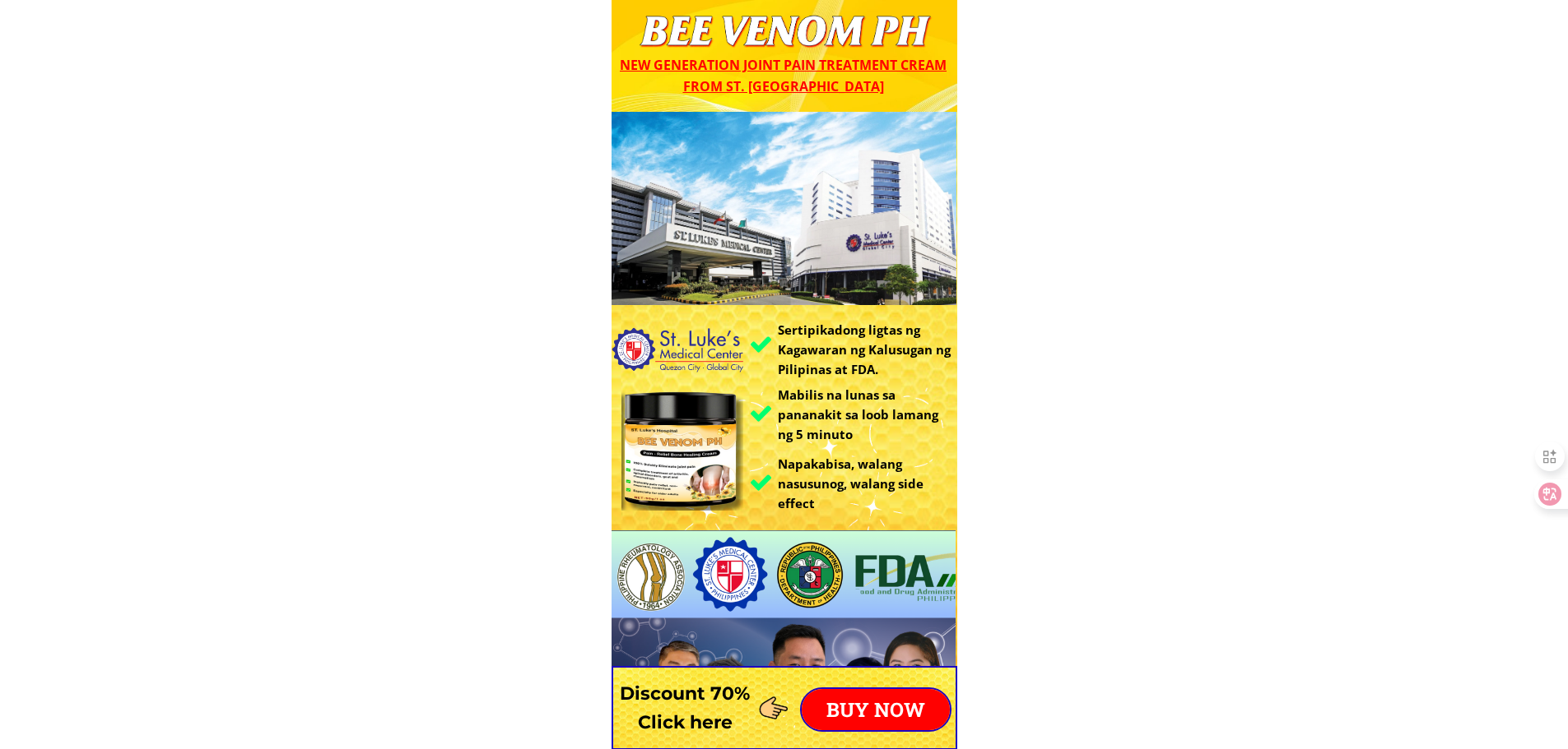
click at [921, 718] on p "BUY NOW" at bounding box center [876, 710] width 148 height 41
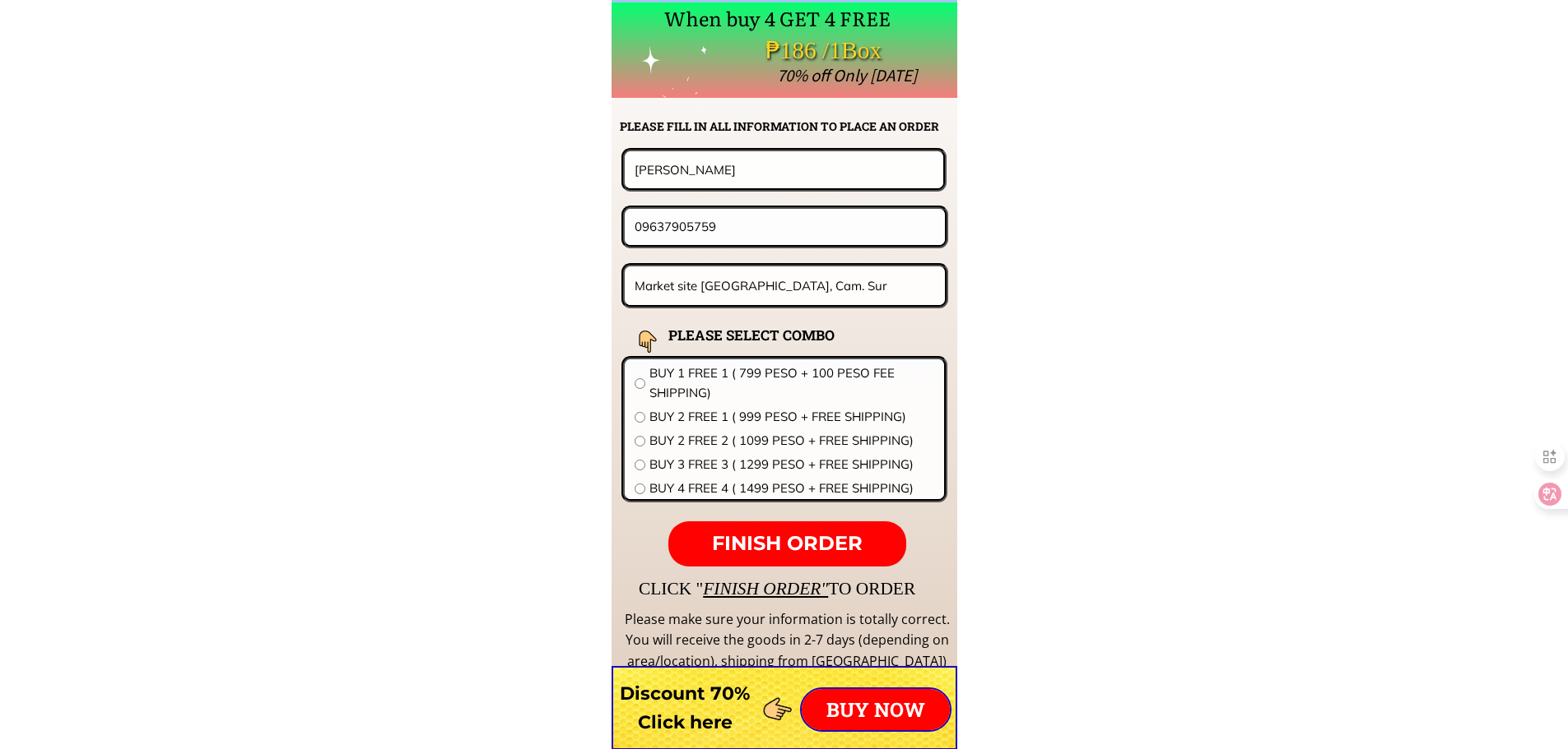
scroll to position [12908, 0]
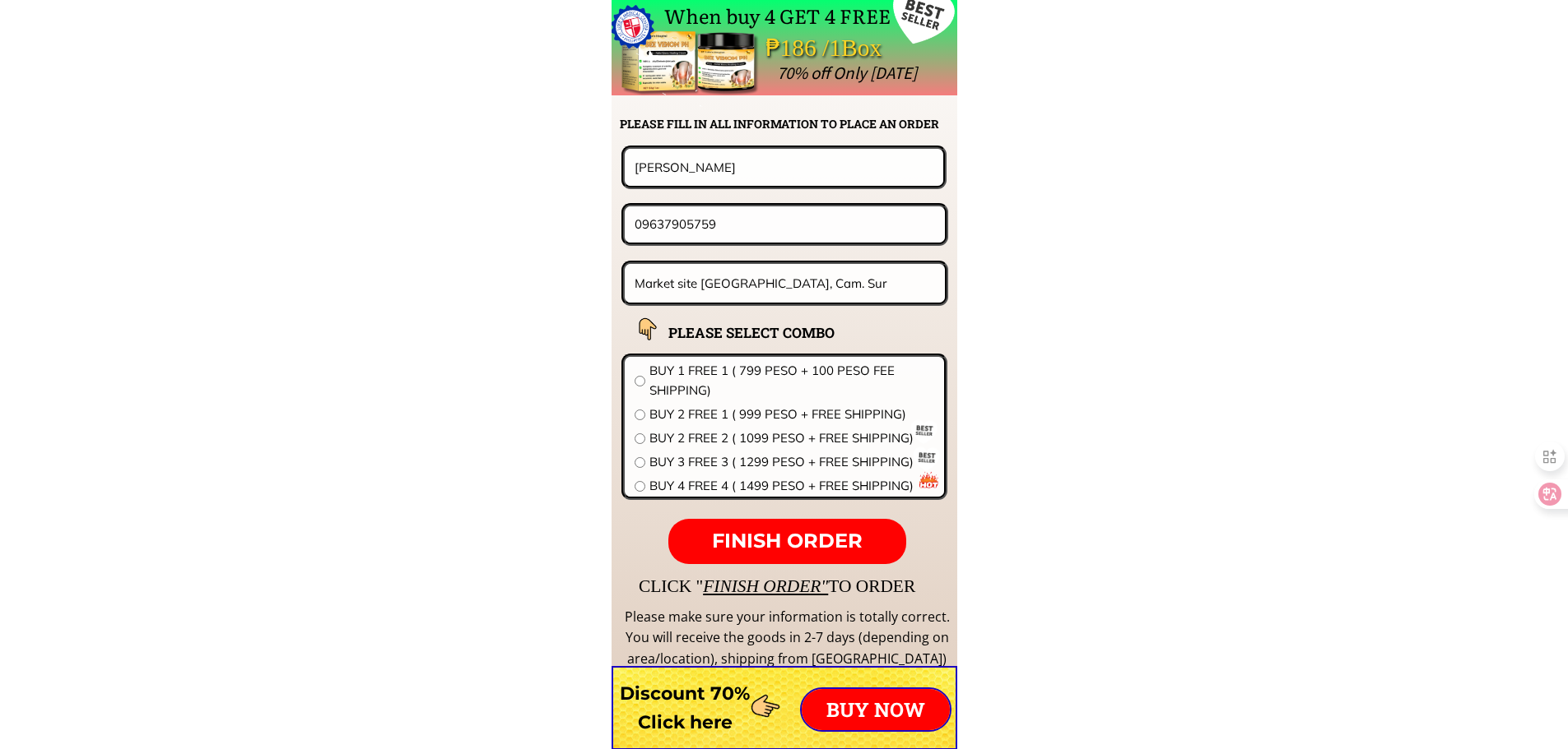
drag, startPoint x: 784, startPoint y: 235, endPoint x: 333, endPoint y: 182, distance: 454.1
paste input "0654134583"
type input "090654134583"
drag, startPoint x: 771, startPoint y: 176, endPoint x: 571, endPoint y: 176, distance: 200.0
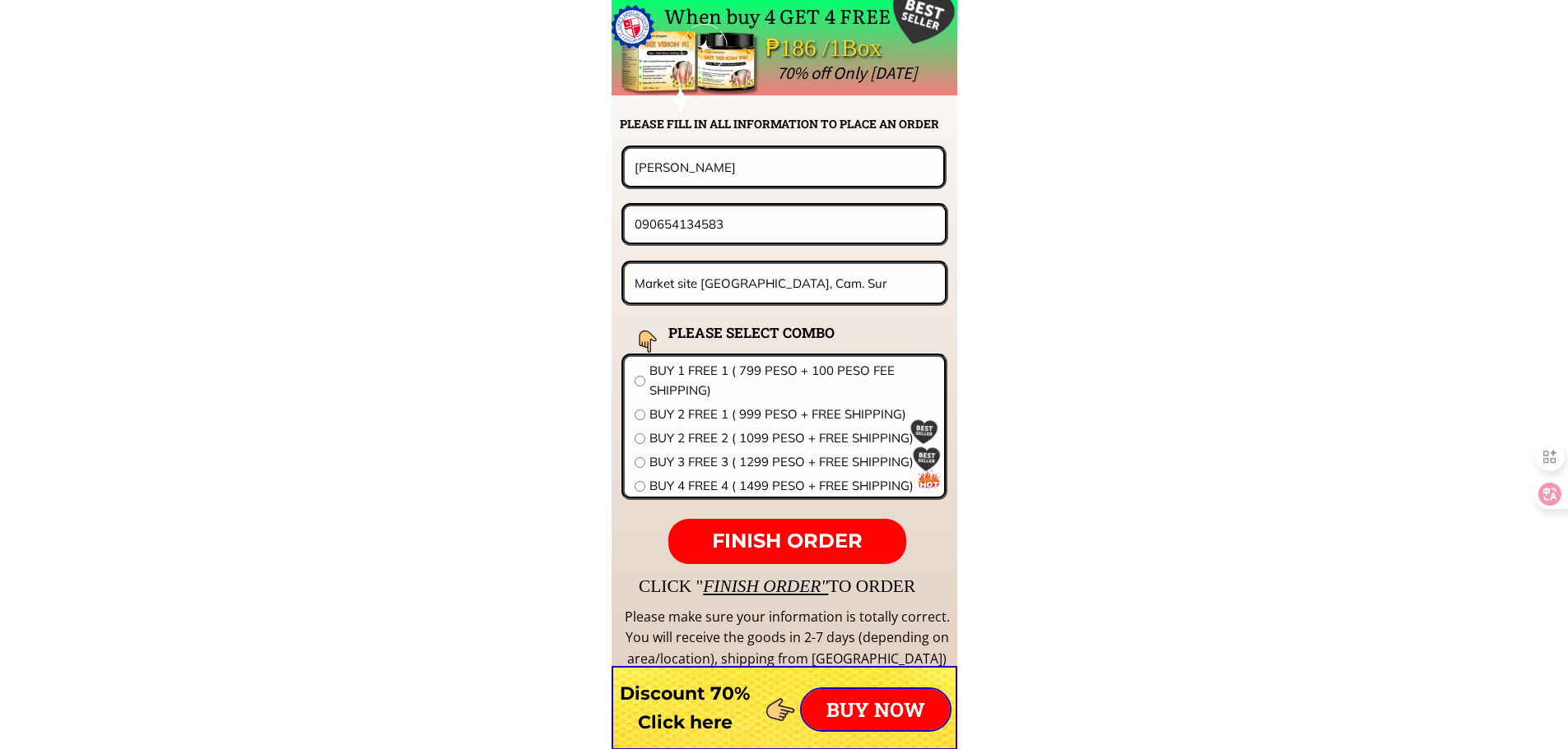
paste input "[PERSON_NAME]"
type input "[PERSON_NAME]"
drag, startPoint x: 827, startPoint y: 297, endPoint x: 388, endPoint y: 247, distance: 441.8
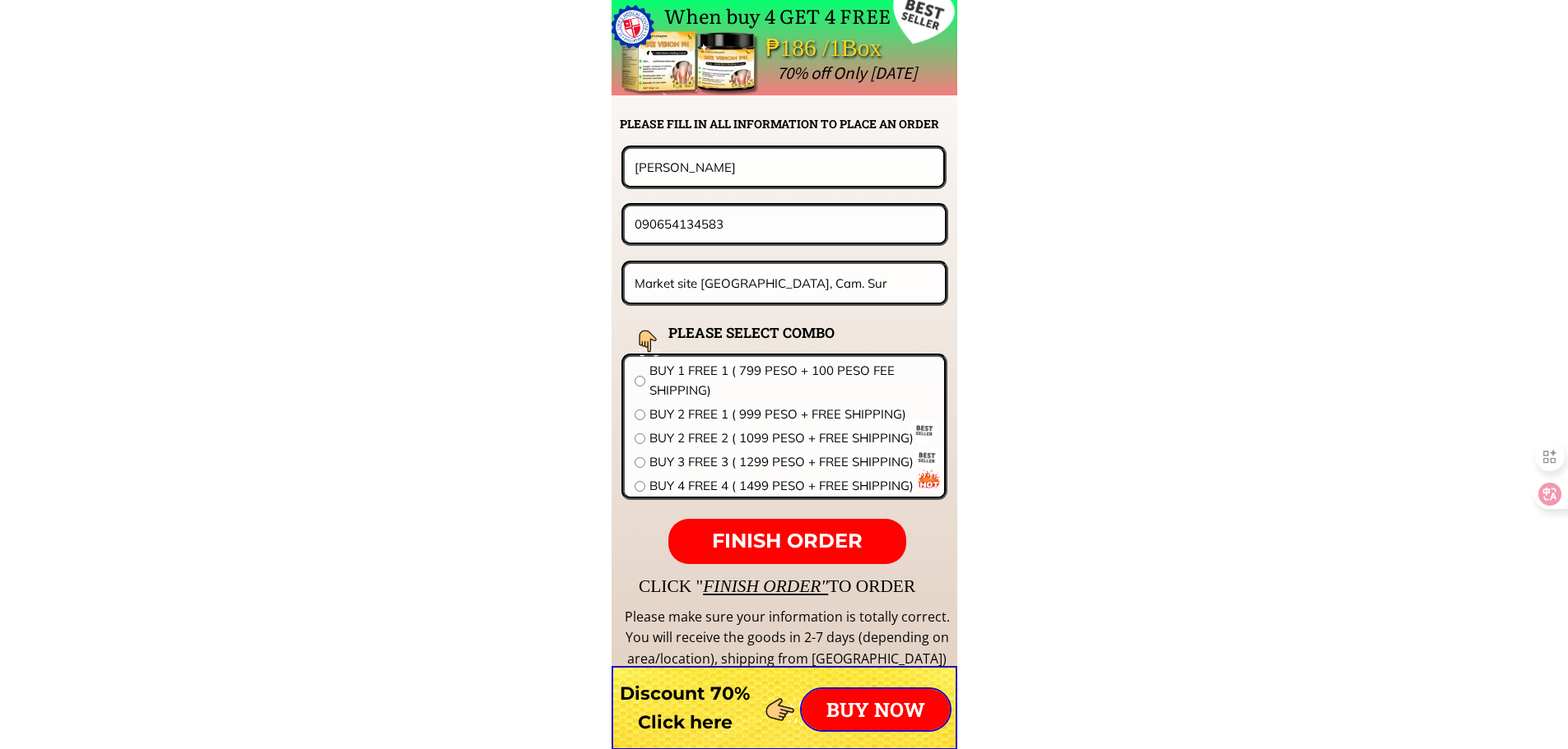
paste input "Purok 3 , Bgy. [GEOGRAPHIC_DATA][PERSON_NAME][GEOGRAPHIC_DATA] , [GEOGRAPHIC_DA…"
type input "Purok 3 , Bgy. [GEOGRAPHIC_DATA][PERSON_NAME][GEOGRAPHIC_DATA] , [GEOGRAPHIC_DA…"
click at [668, 413] on span "BUY 2 FREE 1 ( 999 PESO + FREE SHIPPING)" at bounding box center [792, 415] width 285 height 20
radio input "true"
click at [805, 522] on p "FINISH ORDER" at bounding box center [787, 542] width 237 height 46
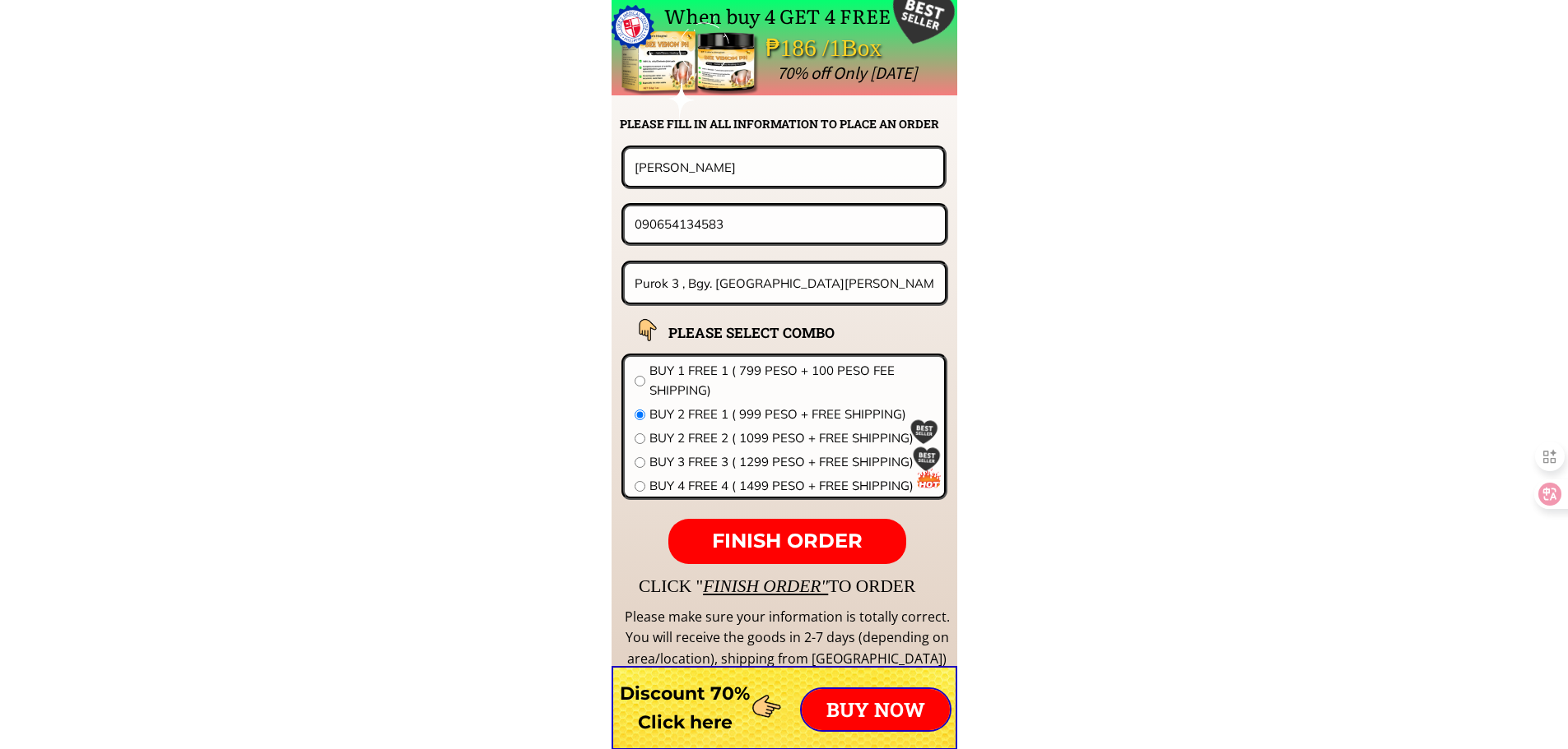
click at [814, 534] on span "FINISH ORDER" at bounding box center [787, 541] width 151 height 24
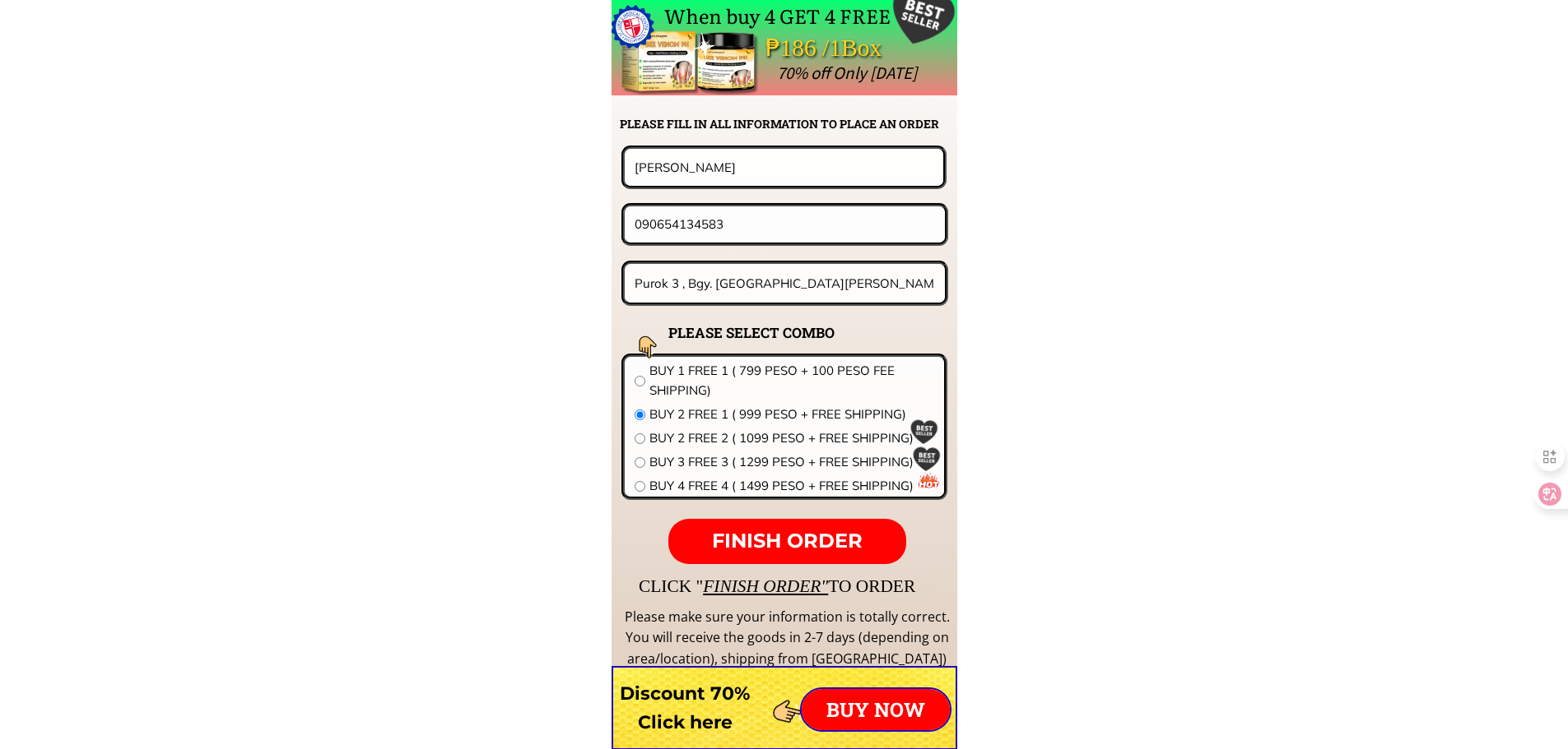
click at [814, 534] on span "FINISH ORDER" at bounding box center [787, 541] width 151 height 24
click at [661, 227] on input "090654134583" at bounding box center [784, 225] width 309 height 35
type input "09654134583"
click at [790, 549] on span "FINISH ORDER" at bounding box center [787, 541] width 151 height 24
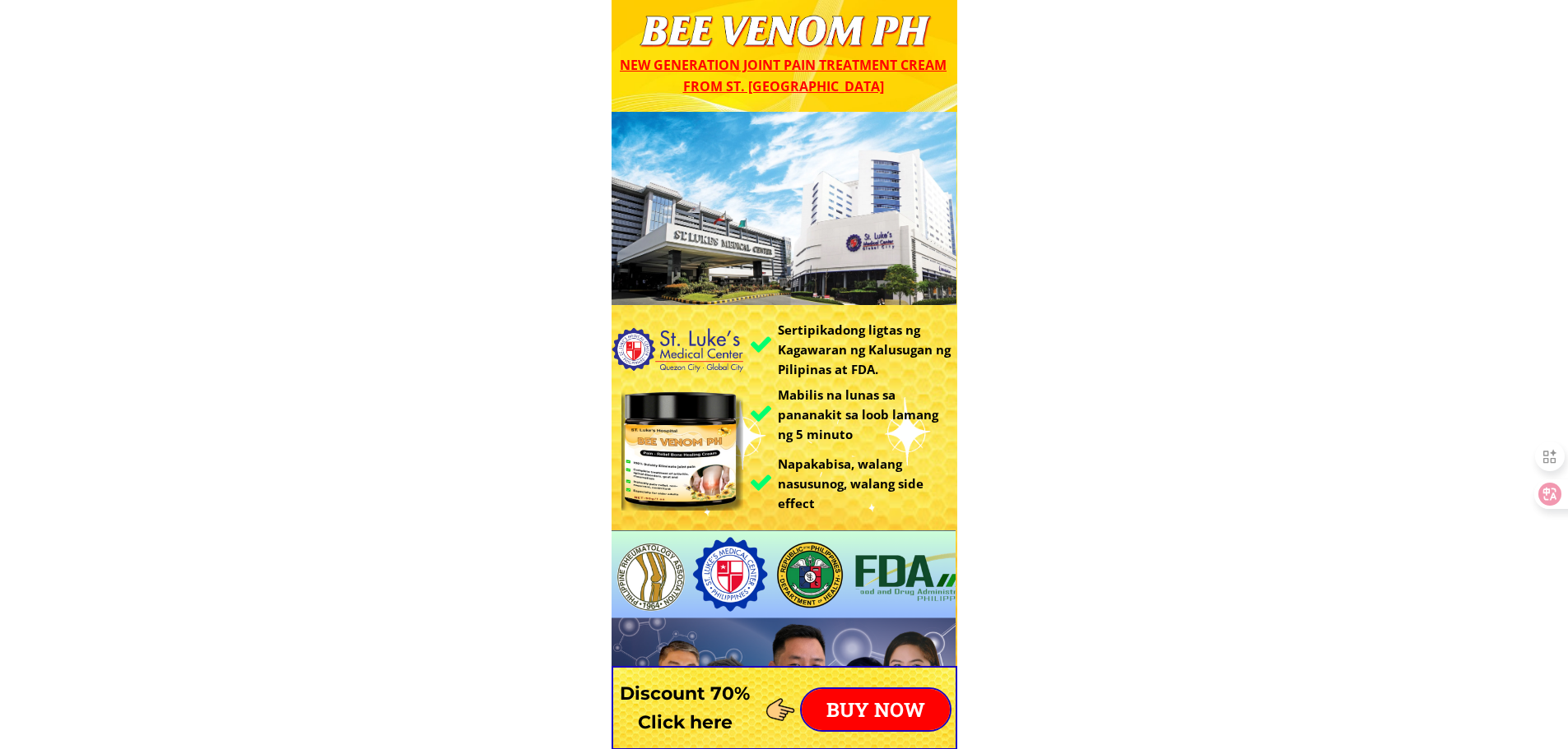
click at [874, 697] on p "BUY NOW" at bounding box center [876, 710] width 148 height 41
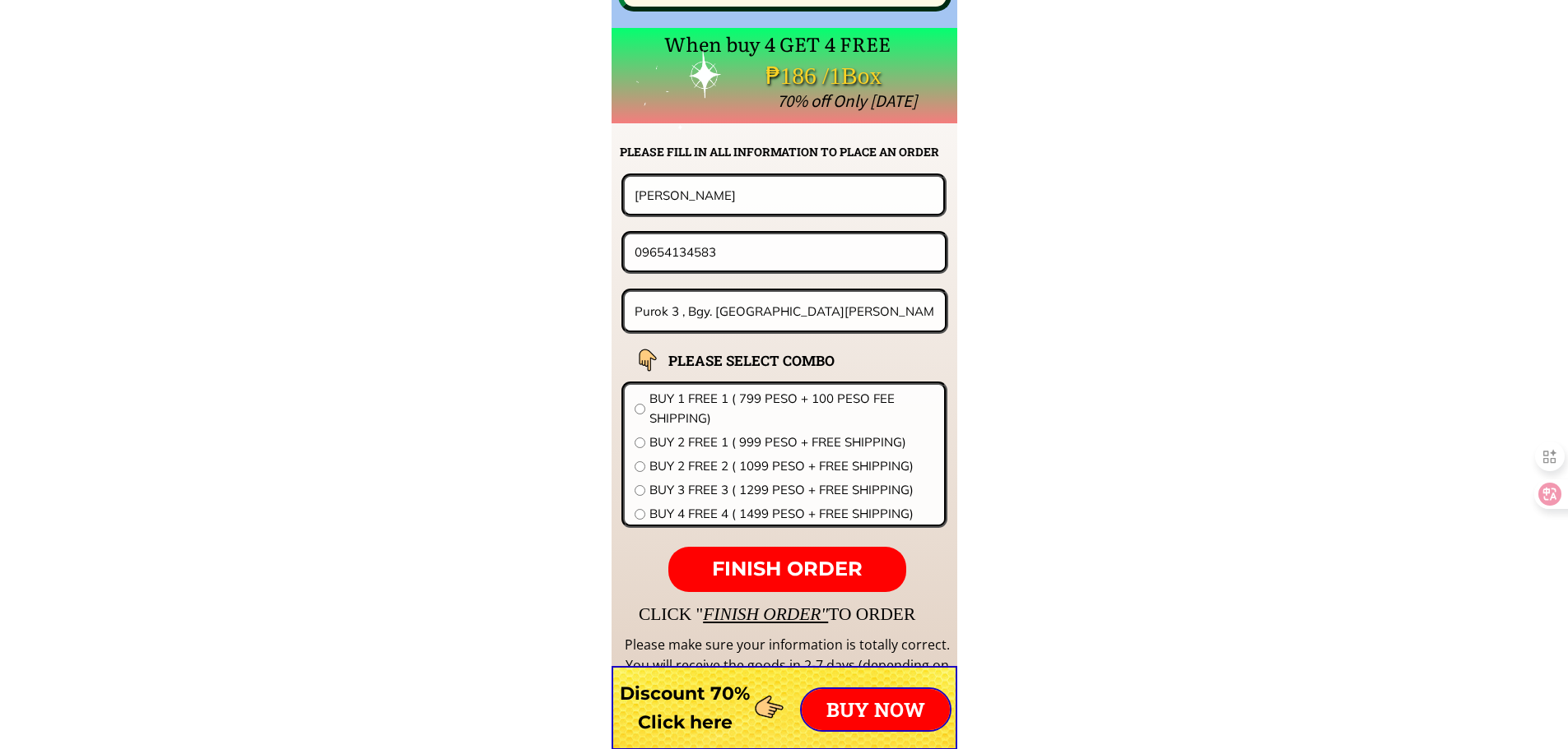
scroll to position [12908, 0]
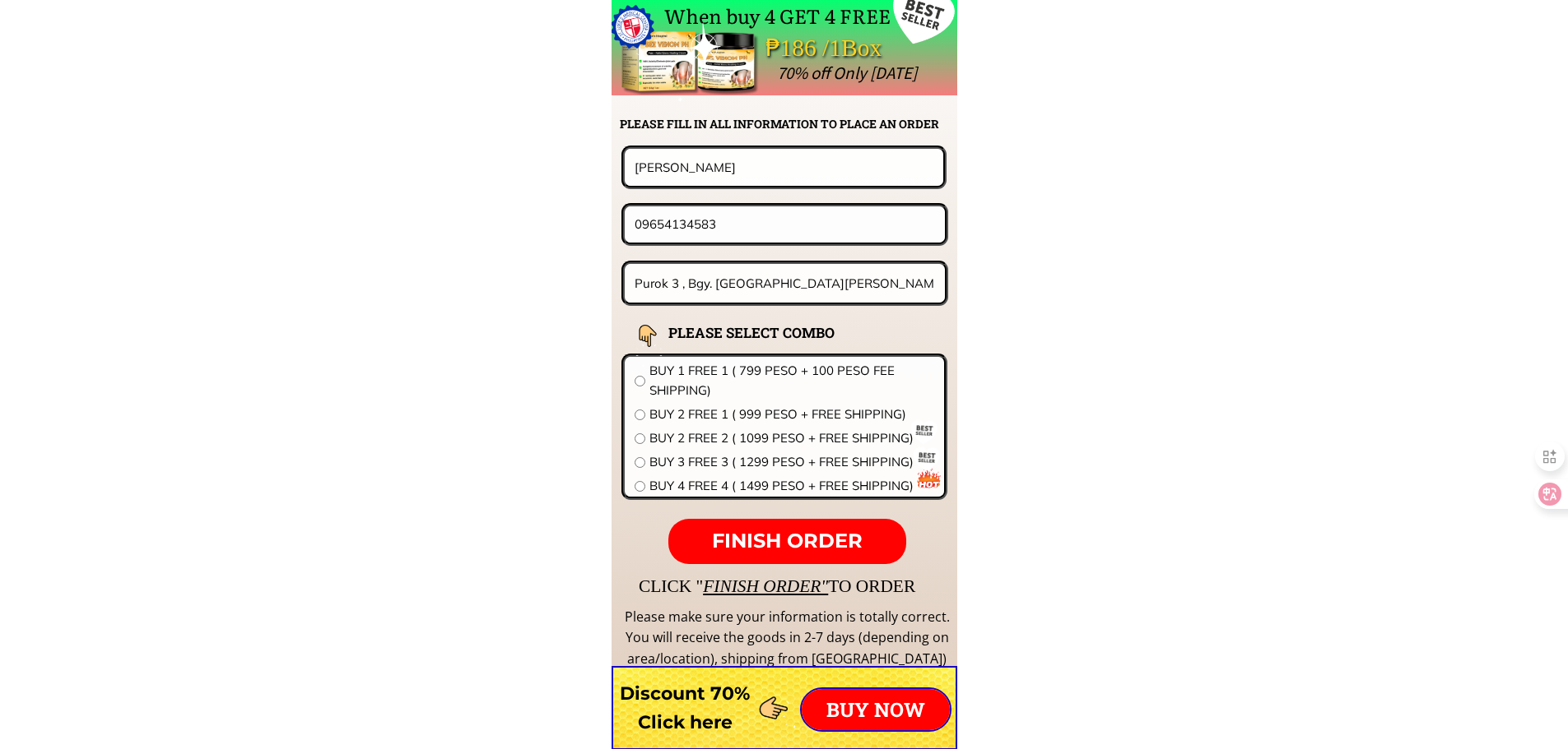
drag, startPoint x: 745, startPoint y: 191, endPoint x: 711, endPoint y: 182, distance: 35.2
click at [711, 182] on form "FINISH ORDER Lina L. Tuazon 09654134583 Purok 3 , Bgy. Langiran , Bayambang , P…" at bounding box center [681, 355] width 534 height 419
drag, startPoint x: 740, startPoint y: 162, endPoint x: 398, endPoint y: 156, distance: 342.1
paste input "09464785450"
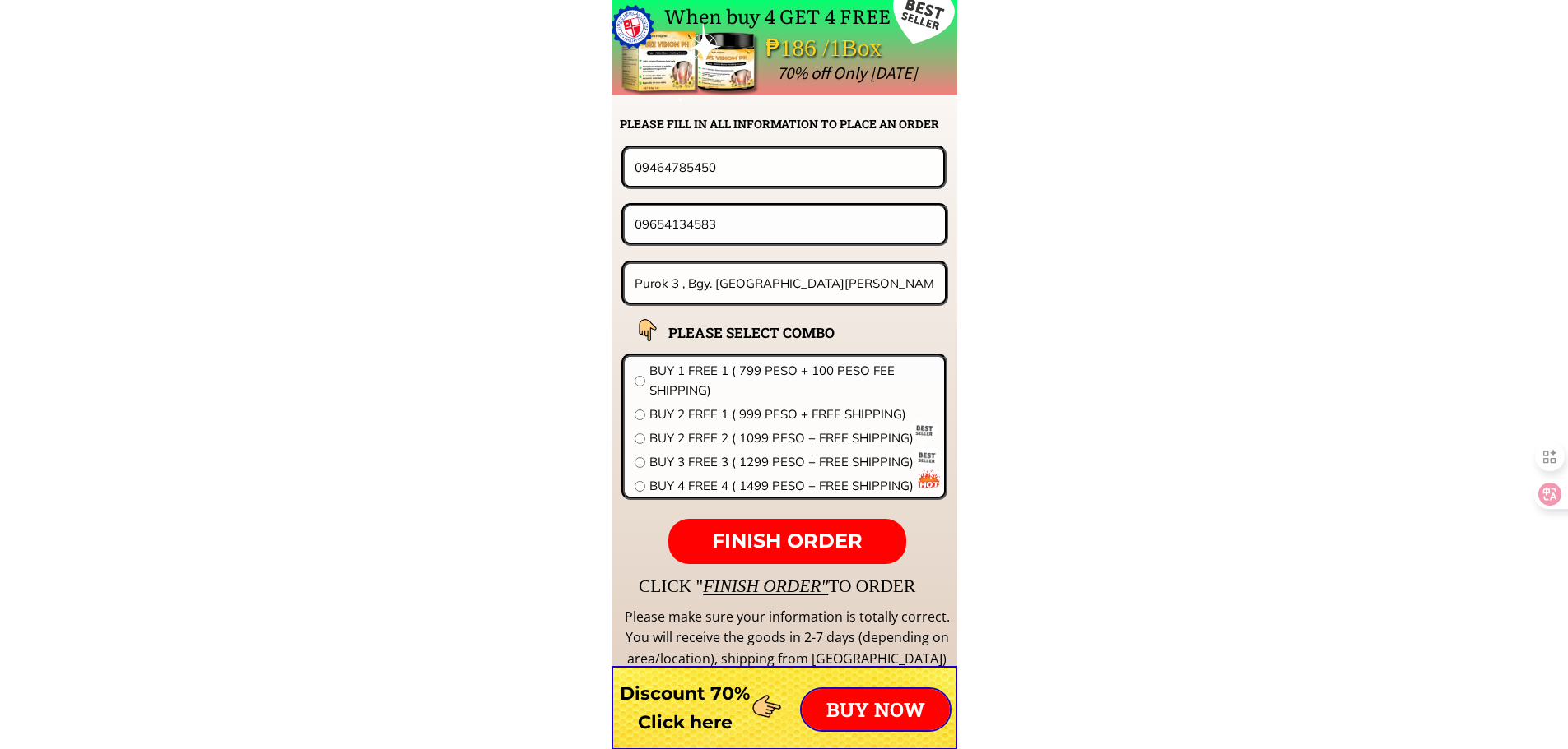
type input "09464785450"
drag, startPoint x: 771, startPoint y: 217, endPoint x: 240, endPoint y: 205, distance: 531.1
paste input "464785450"
type input "09464785450"
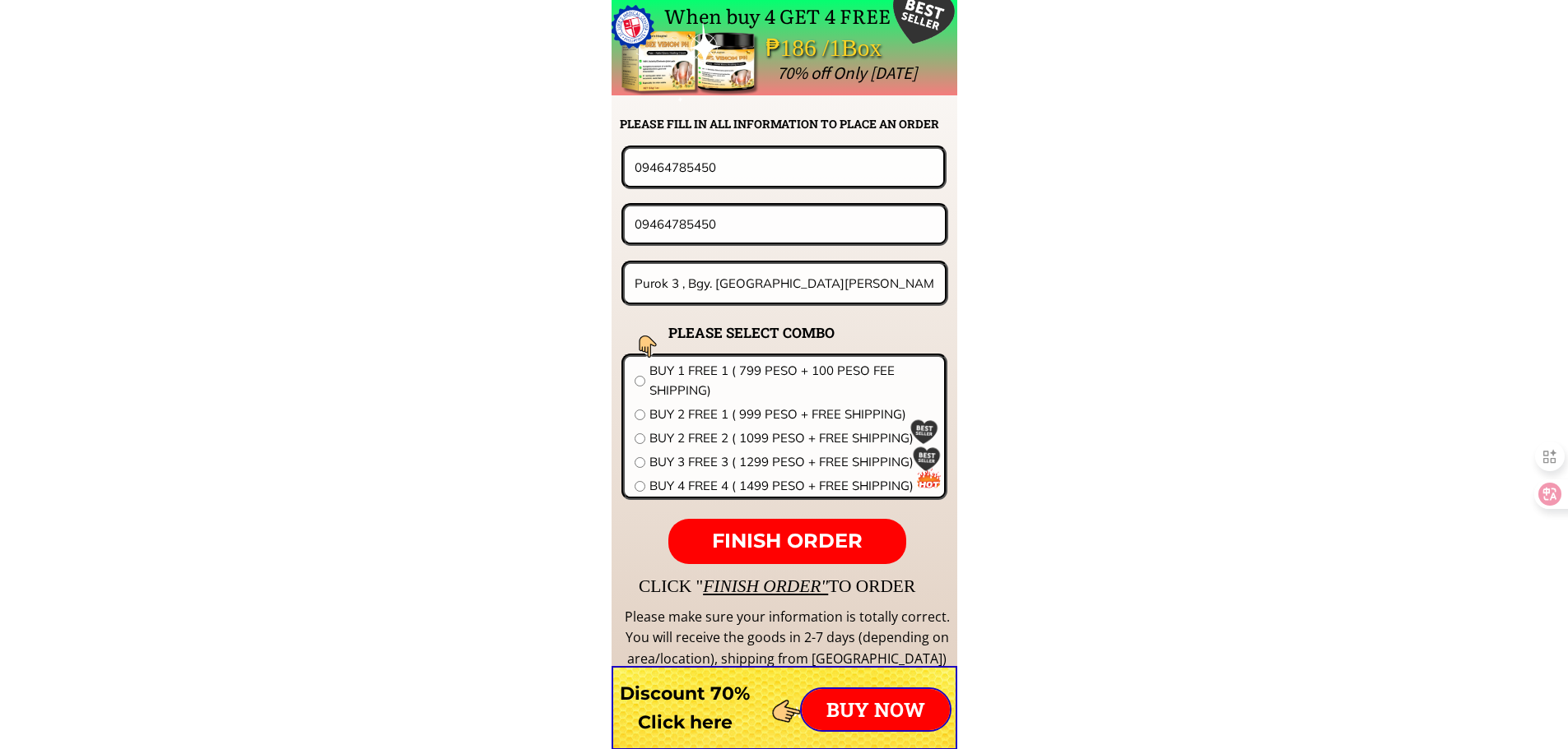
drag, startPoint x: 737, startPoint y: 165, endPoint x: 479, endPoint y: 180, distance: 258.4
paste input "Jimwel waquiz"
type input "Jimwel waquiz"
click at [810, 291] on input "Purok 3 , Bgy. Langiran , Bayambang , Pangasinan" at bounding box center [785, 283] width 310 height 38
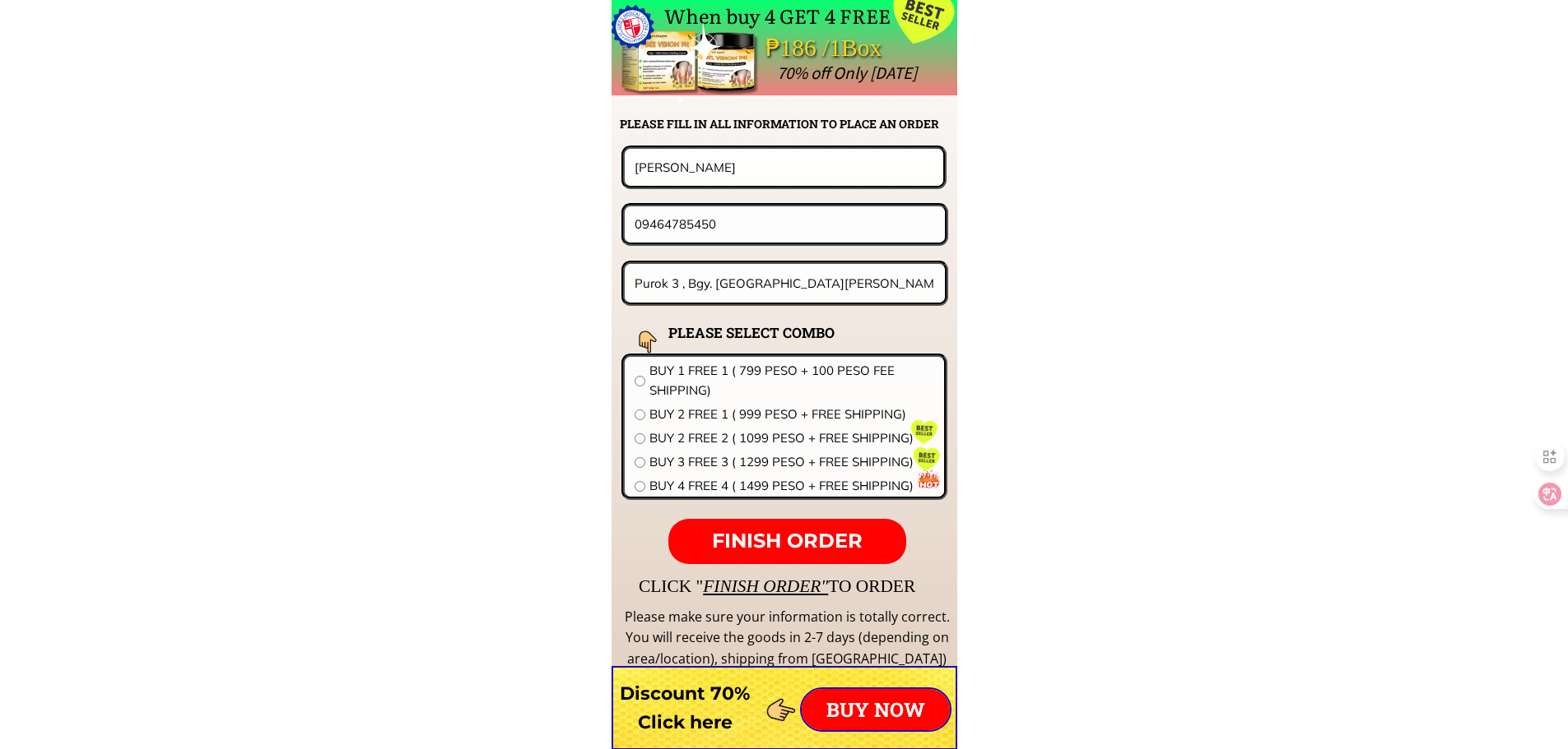
paste input "Zone 2 Tabi boac marinduque"
type input "Zone 2 Tabi boac marinduque"
drag, startPoint x: 791, startPoint y: 370, endPoint x: 789, endPoint y: 378, distance: 8.2
click at [790, 371] on span "BUY 1 FREE 1 ( 799 PESO + 100 PESO FEE SHIPPING)" at bounding box center [792, 380] width 285 height 39
radio input "true"
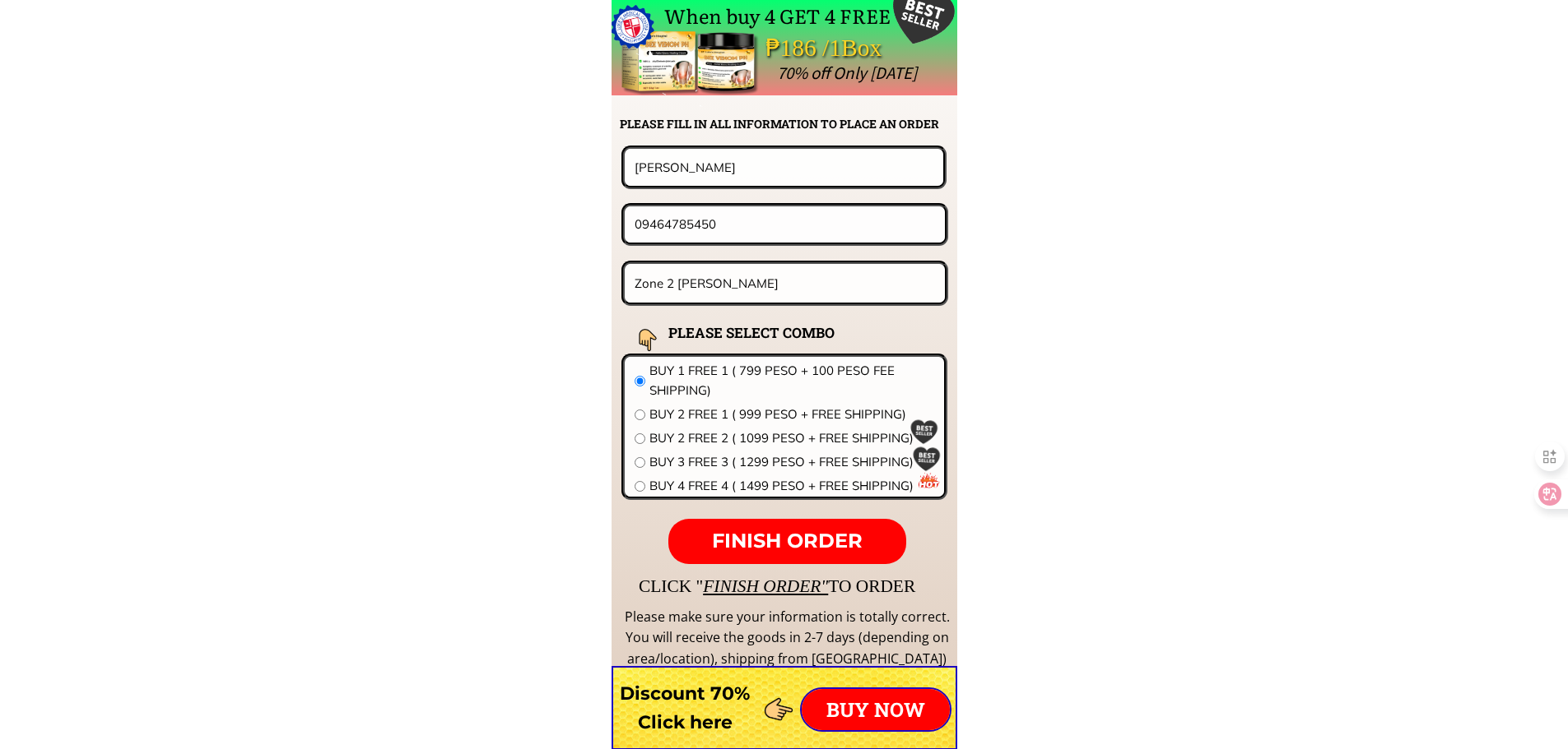
click at [838, 541] on span "FINISH ORDER" at bounding box center [787, 541] width 151 height 24
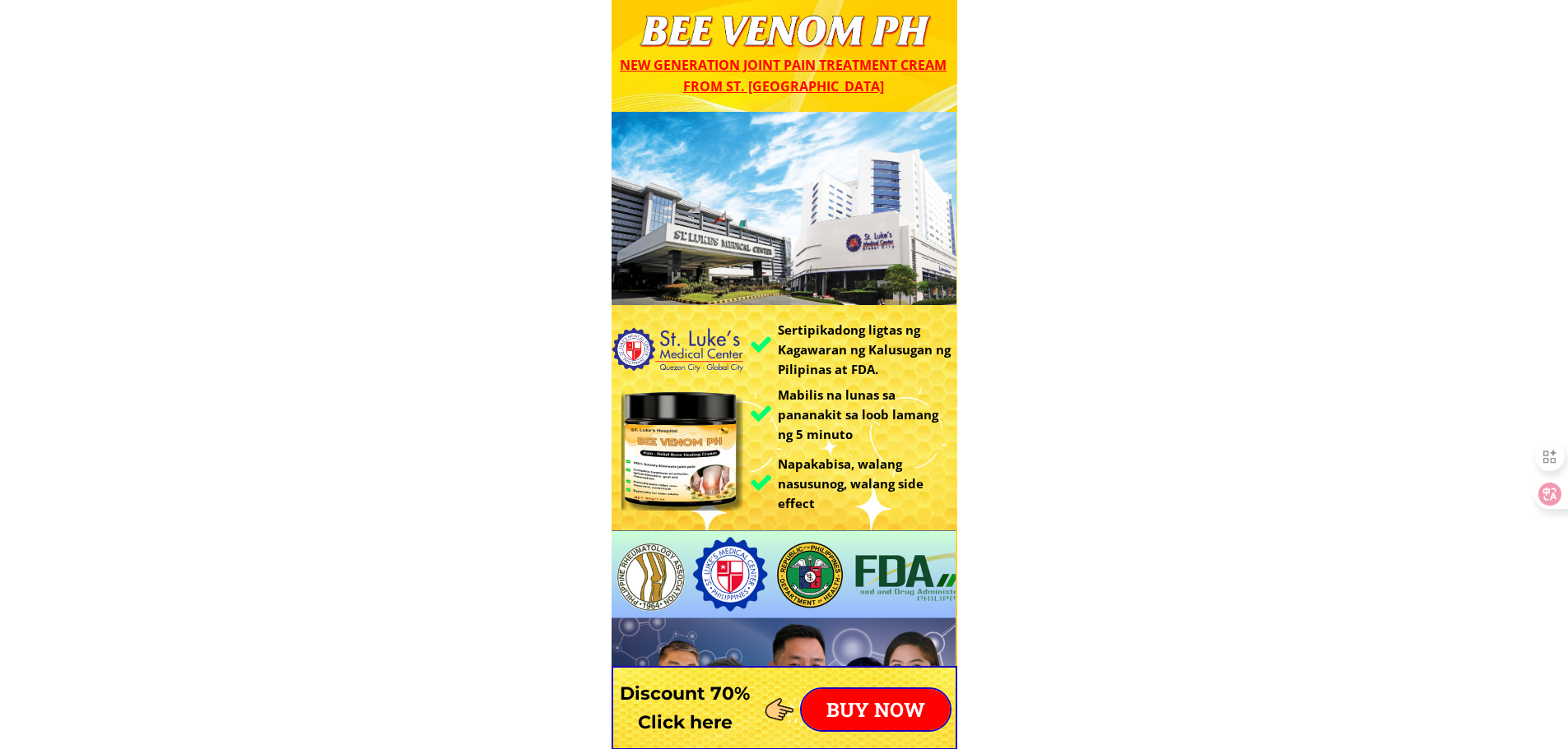
click at [915, 705] on p "BUY NOW" at bounding box center [876, 710] width 148 height 41
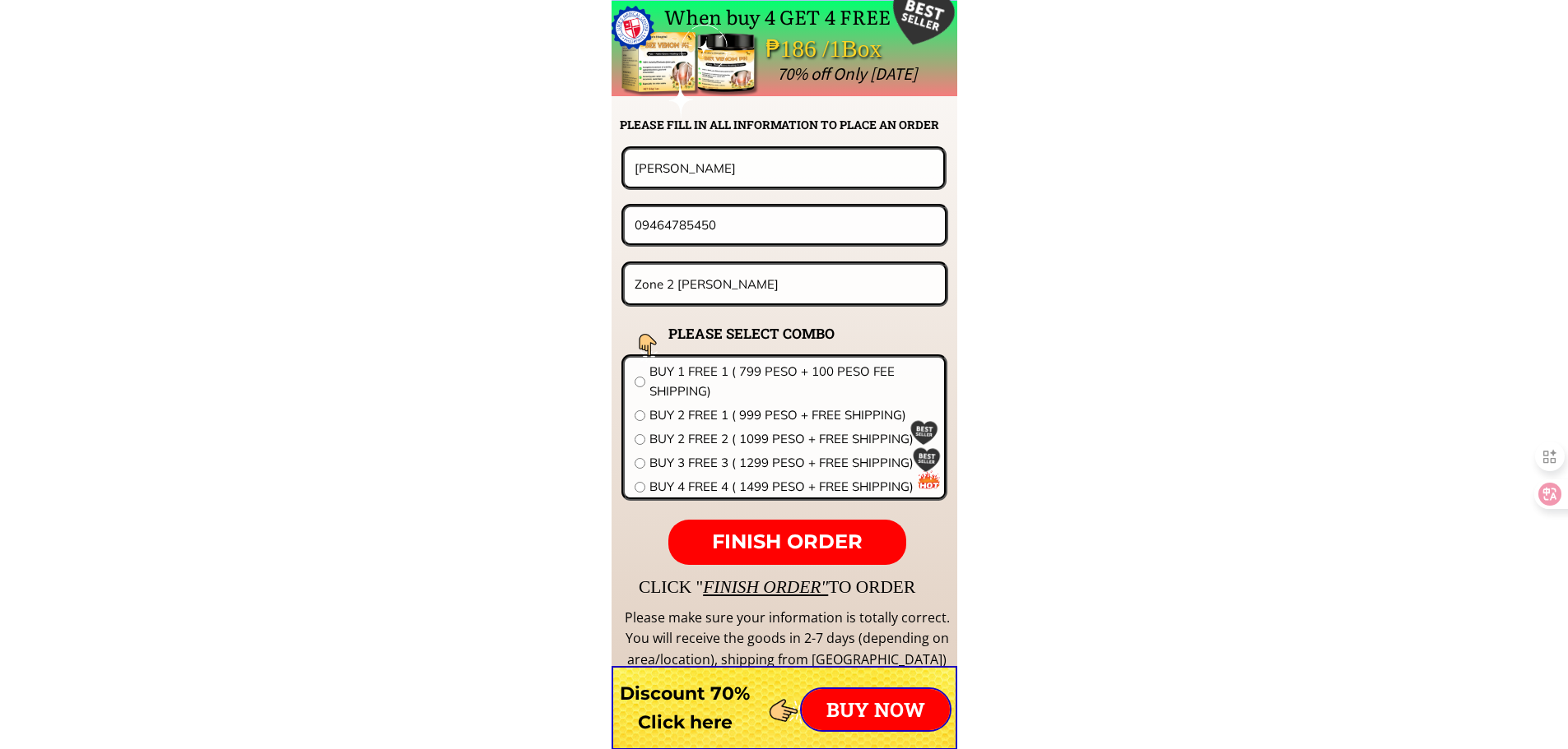
scroll to position [12908, 0]
drag, startPoint x: 737, startPoint y: 170, endPoint x: 490, endPoint y: 181, distance: 247.2
paste input "[PERSON_NAME]"
type input "[PERSON_NAME]"
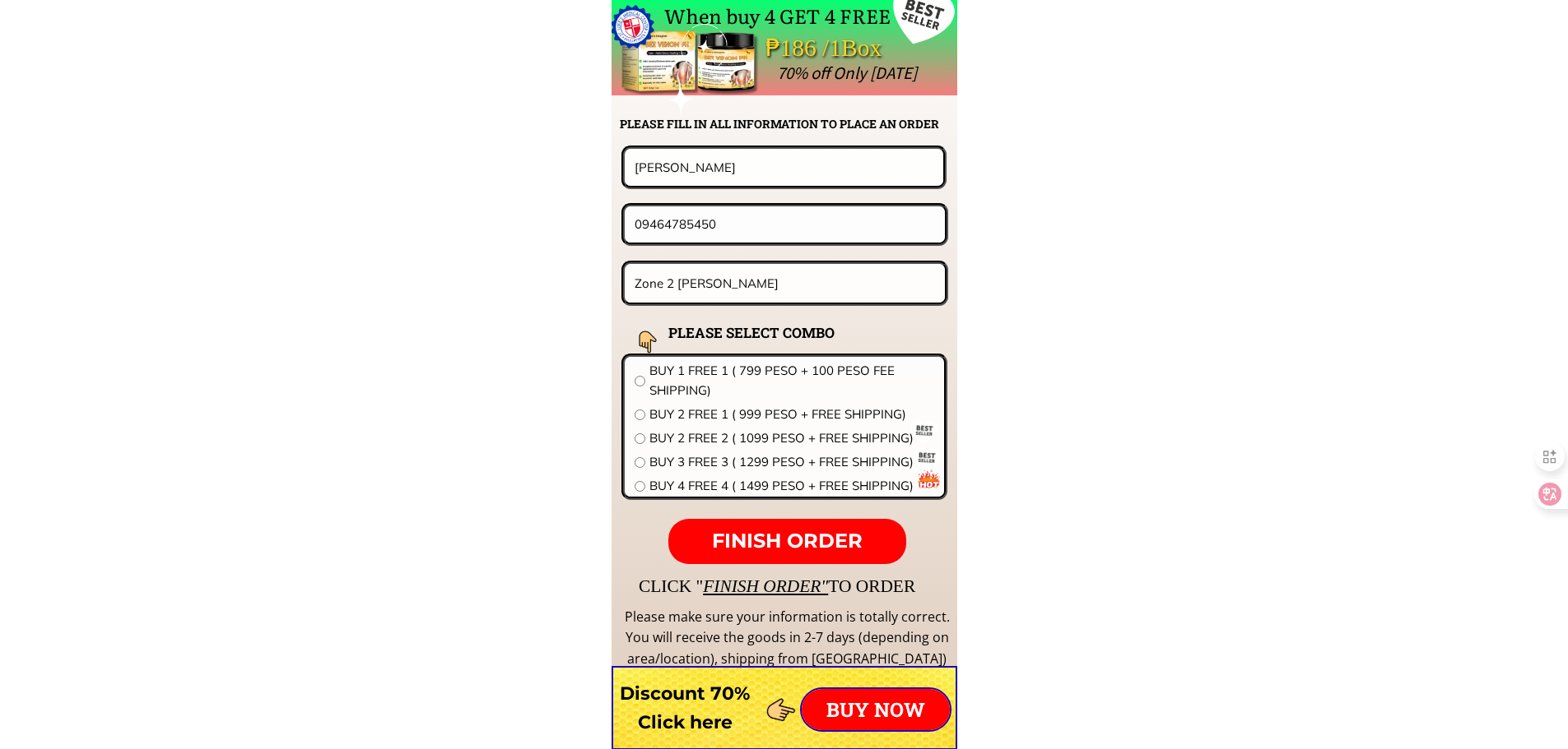
drag, startPoint x: 571, startPoint y: 237, endPoint x: 582, endPoint y: 243, distance: 12.5
paste input "090752053"
type input "09090752053"
click at [797, 271] on input "Zone 2 [PERSON_NAME]" at bounding box center [785, 283] width 310 height 38
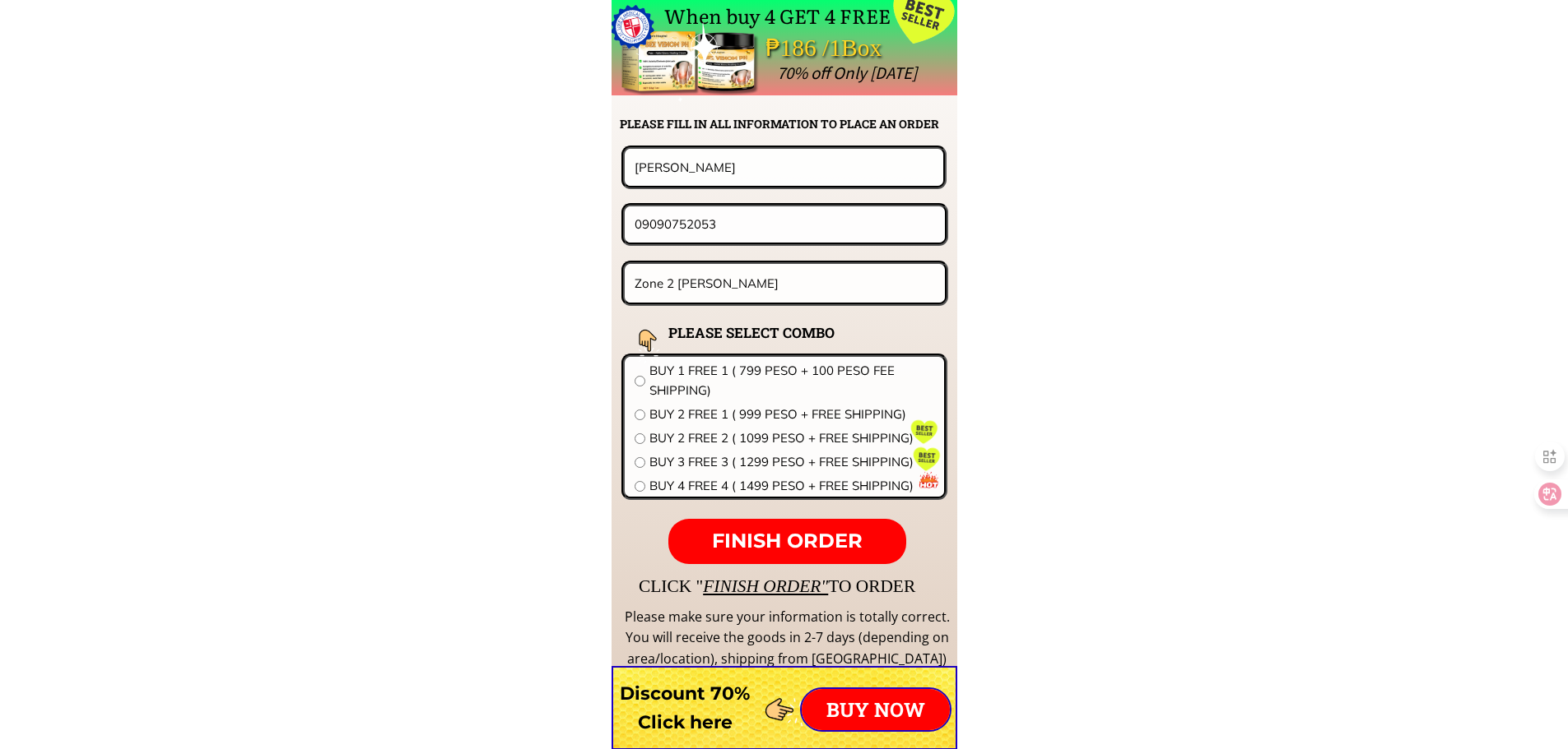
paste input "[STREET_ADDRESS] Las ud Tagudin Ilocos Sur [GEOGRAPHIC_DATA]"
type input "[STREET_ADDRESS] Las ud Tagudin Ilocos Sur [GEOGRAPHIC_DATA]"
drag, startPoint x: 675, startPoint y: 338, endPoint x: 689, endPoint y: 366, distance: 31.3
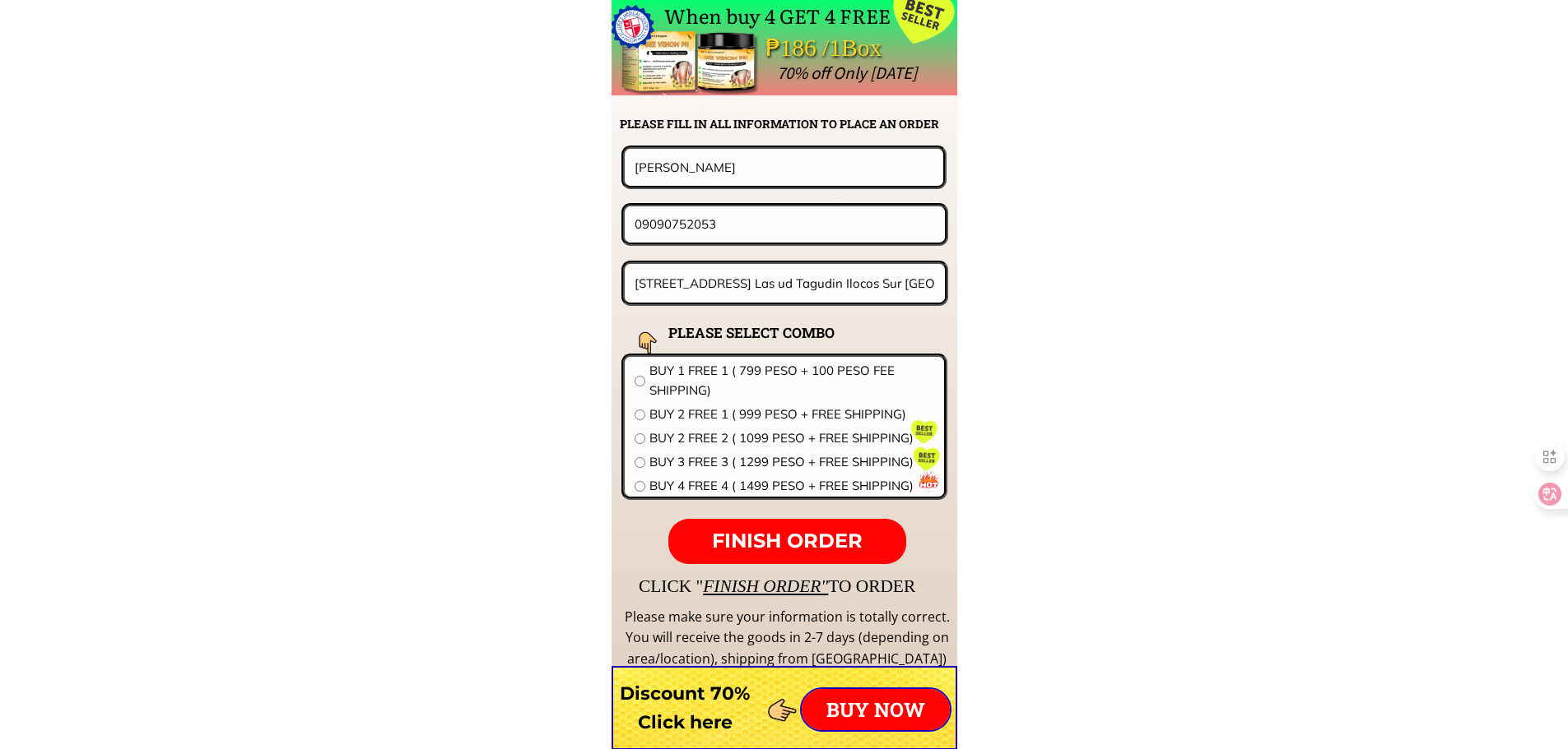
click at [676, 339] on div at bounding box center [649, 346] width 58 height 58
drag, startPoint x: 695, startPoint y: 374, endPoint x: 717, endPoint y: 400, distance: 34.1
click at [696, 375] on span "BUY 1 FREE 1 ( 799 PESO + 100 PESO FEE SHIPPING)" at bounding box center [792, 380] width 285 height 39
radio input "true"
click at [801, 521] on p "FINISH ORDER" at bounding box center [787, 542] width 237 height 46
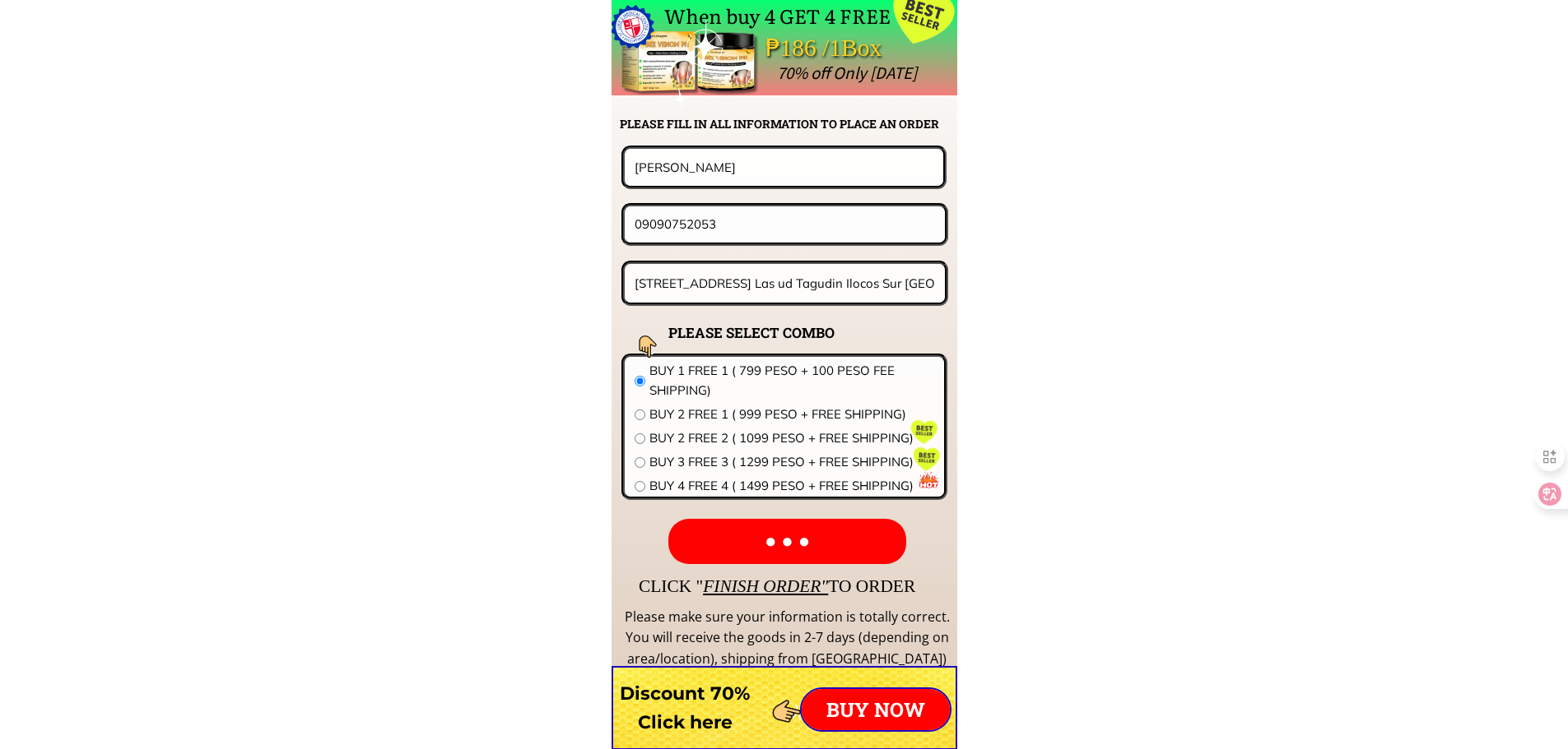
click at [817, 540] on p "● ● ●" at bounding box center [787, 542] width 237 height 46
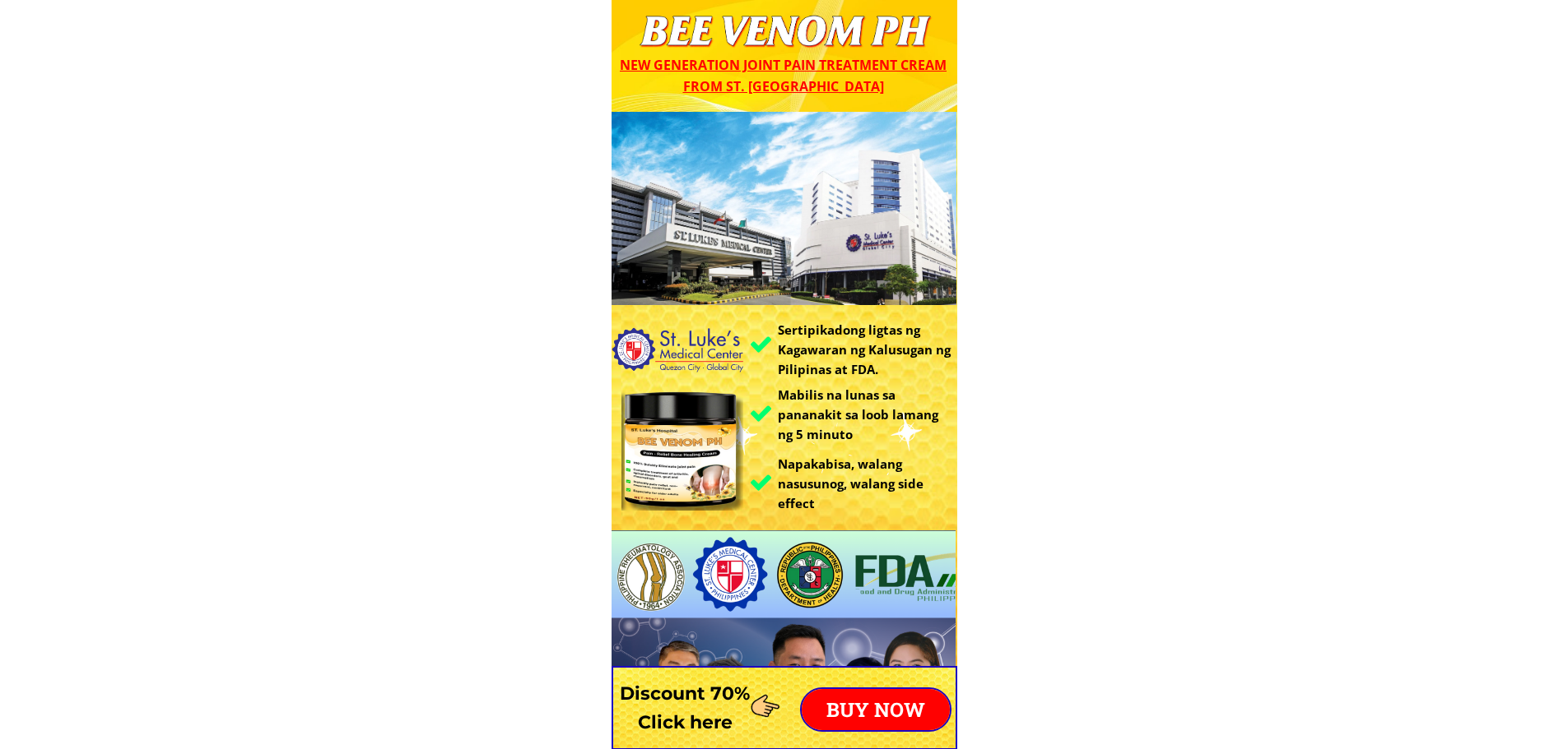
click at [879, 694] on p "BUY NOW" at bounding box center [876, 710] width 148 height 41
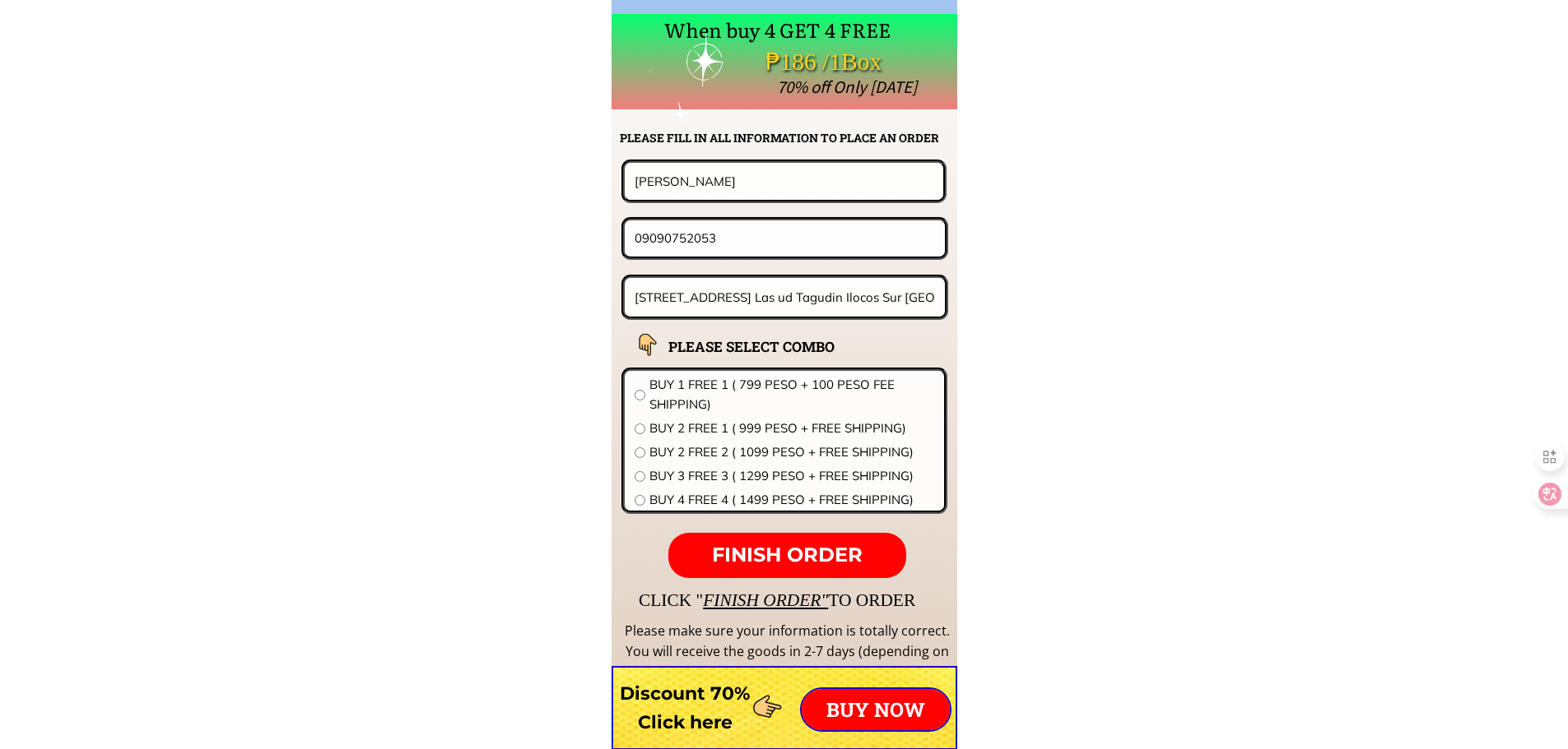
scroll to position [12908, 0]
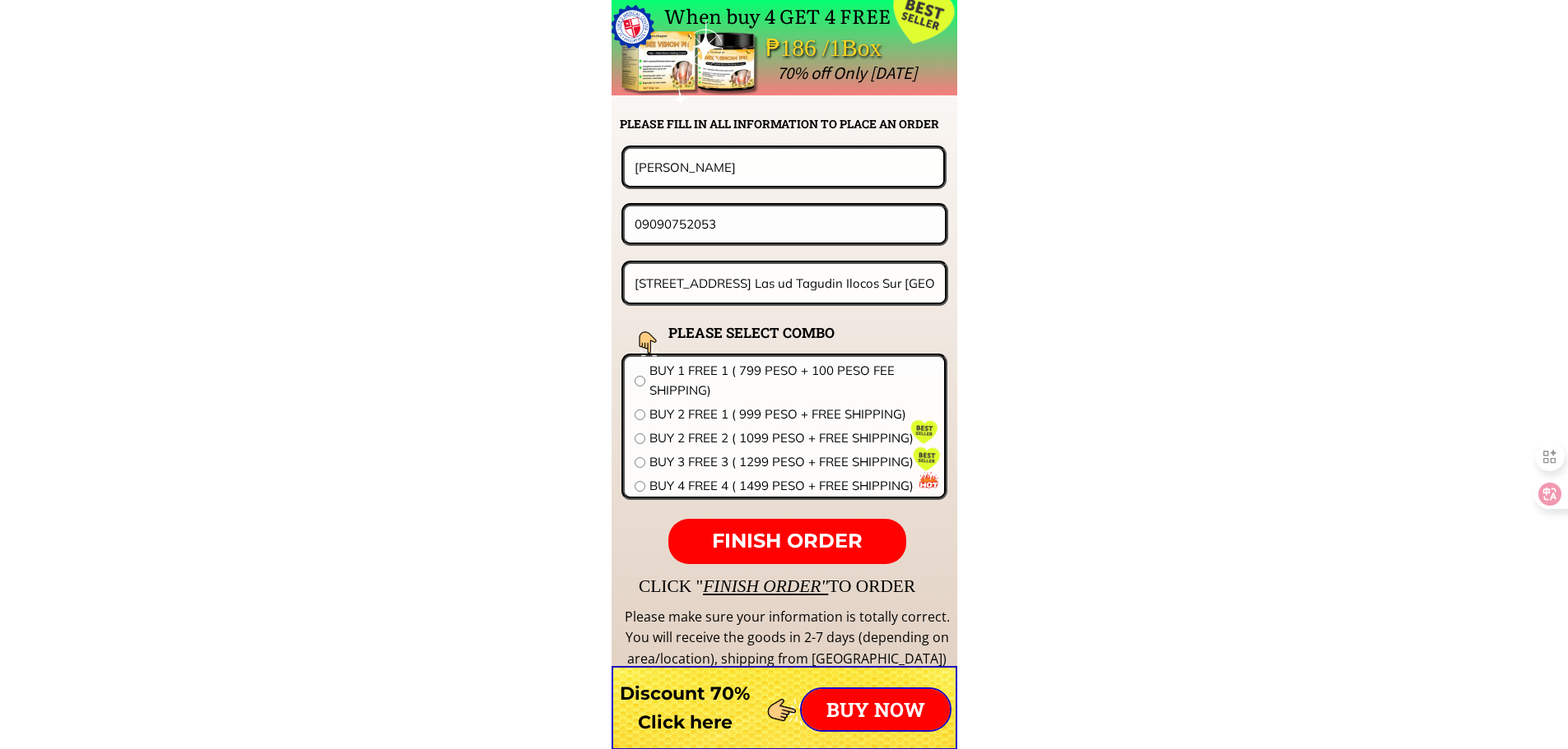
drag, startPoint x: 660, startPoint y: 167, endPoint x: 572, endPoint y: 192, distance: 91.5
paste input "[PERSON_NAME]"
type input "[PERSON_NAME]"
drag, startPoint x: 767, startPoint y: 230, endPoint x: 381, endPoint y: 232, distance: 386.0
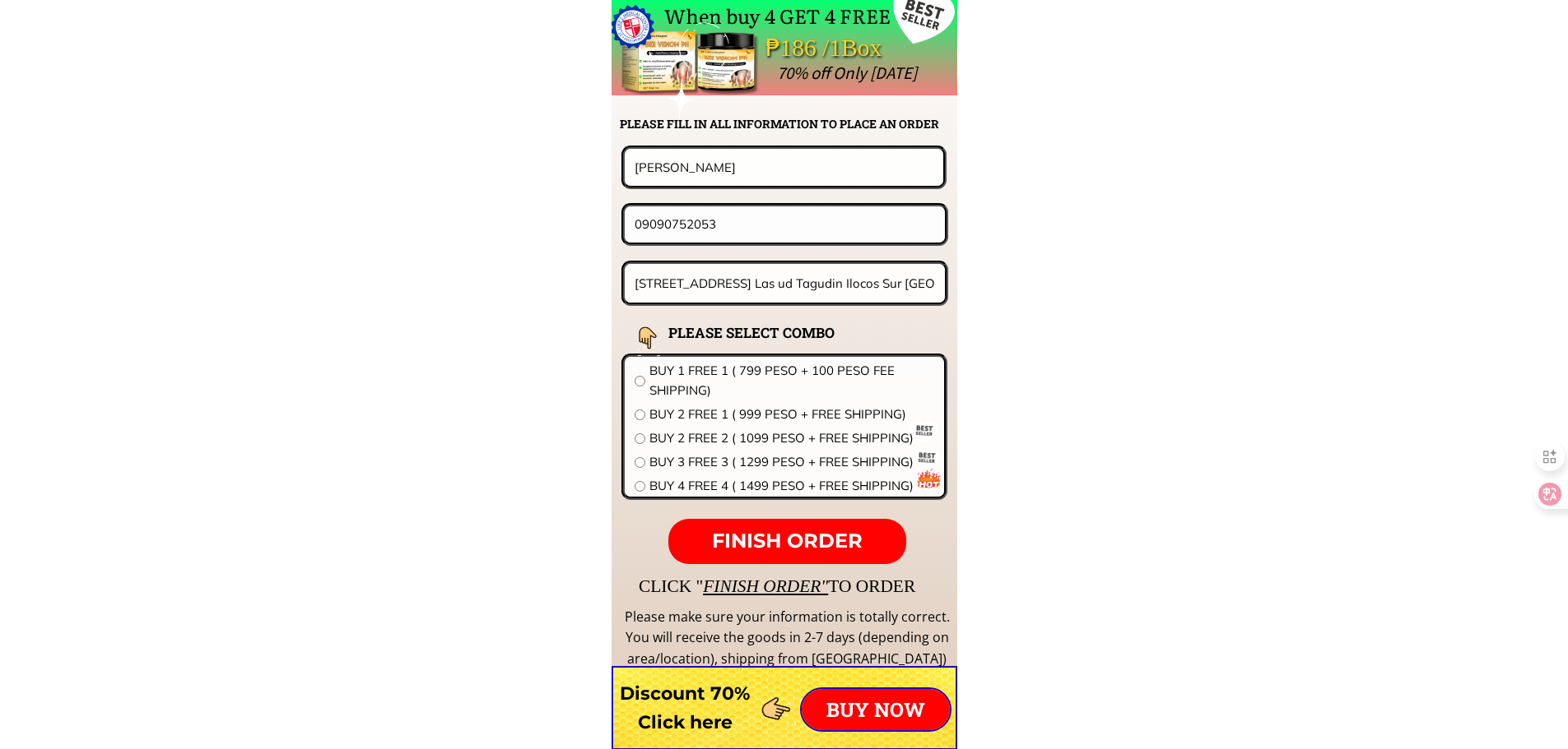
paste input "503544336"
type input "09503544336"
click at [835, 299] on input "[STREET_ADDRESS] Las ud Tagudin Ilocos Sur [GEOGRAPHIC_DATA]" at bounding box center [785, 283] width 310 height 38
paste input "Block 19 lot 1-2Villa.Karangahan SanFelipe NagaCity"
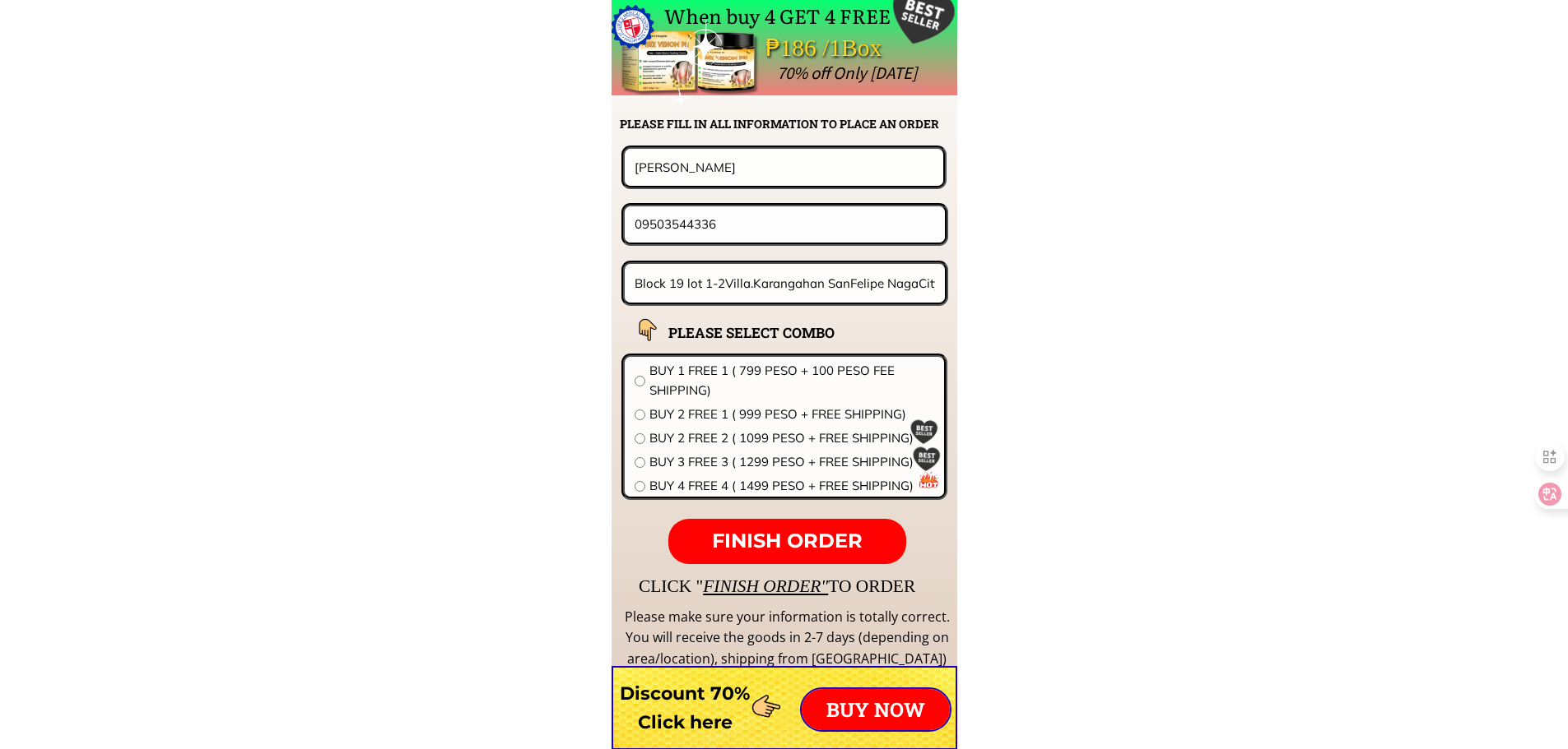
scroll to position [0, 3]
type input "Block 19 lot 1-2Villa.Karangahan SanFelipe NagaCity"
click at [750, 441] on span "BUY 2 FREE 2 ( 1099 PESO + FREE SHIPPING)" at bounding box center [792, 439] width 285 height 20
radio input "true"
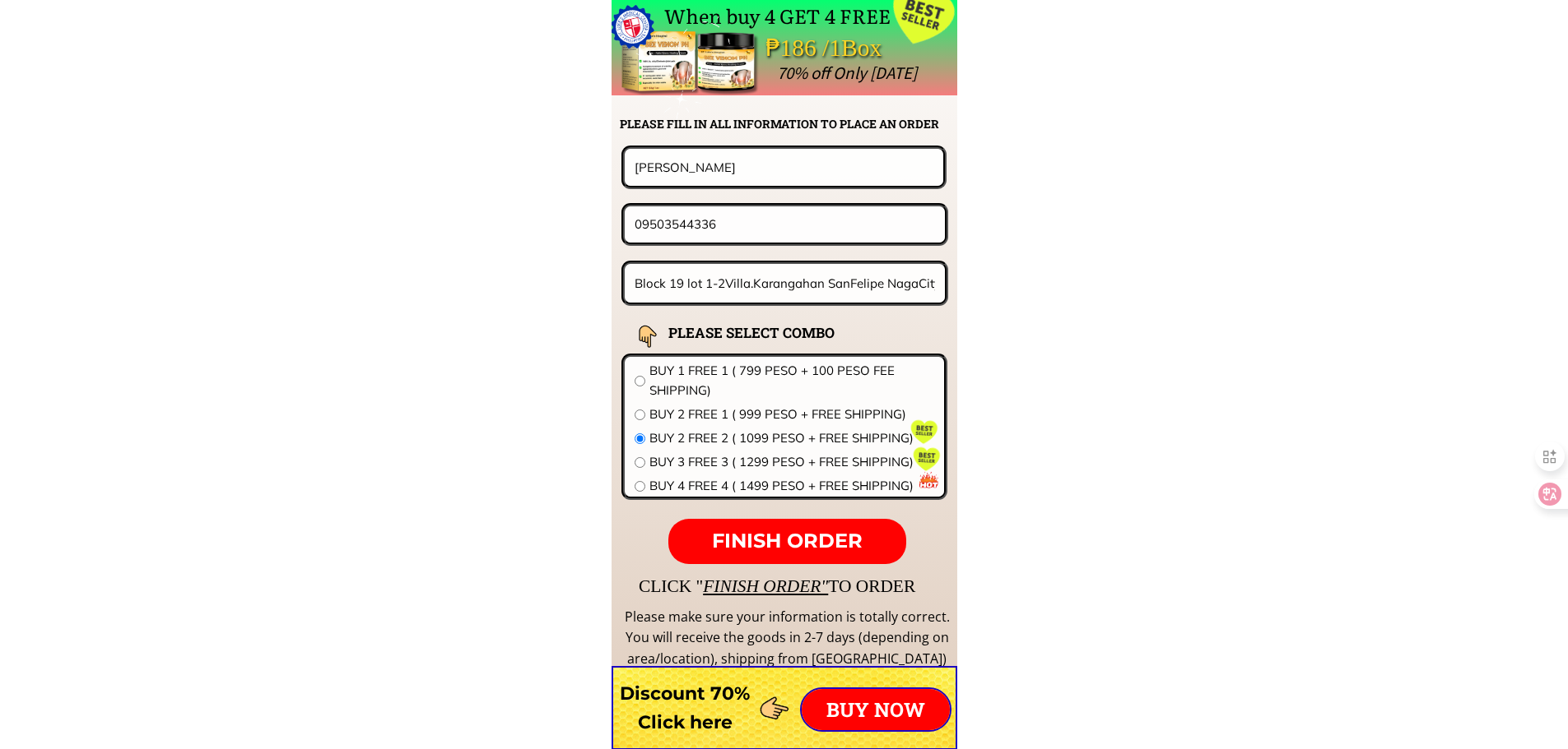
click at [800, 534] on span "FINISH ORDER" at bounding box center [787, 541] width 151 height 24
